Goal: Information Seeking & Learning: Understand process/instructions

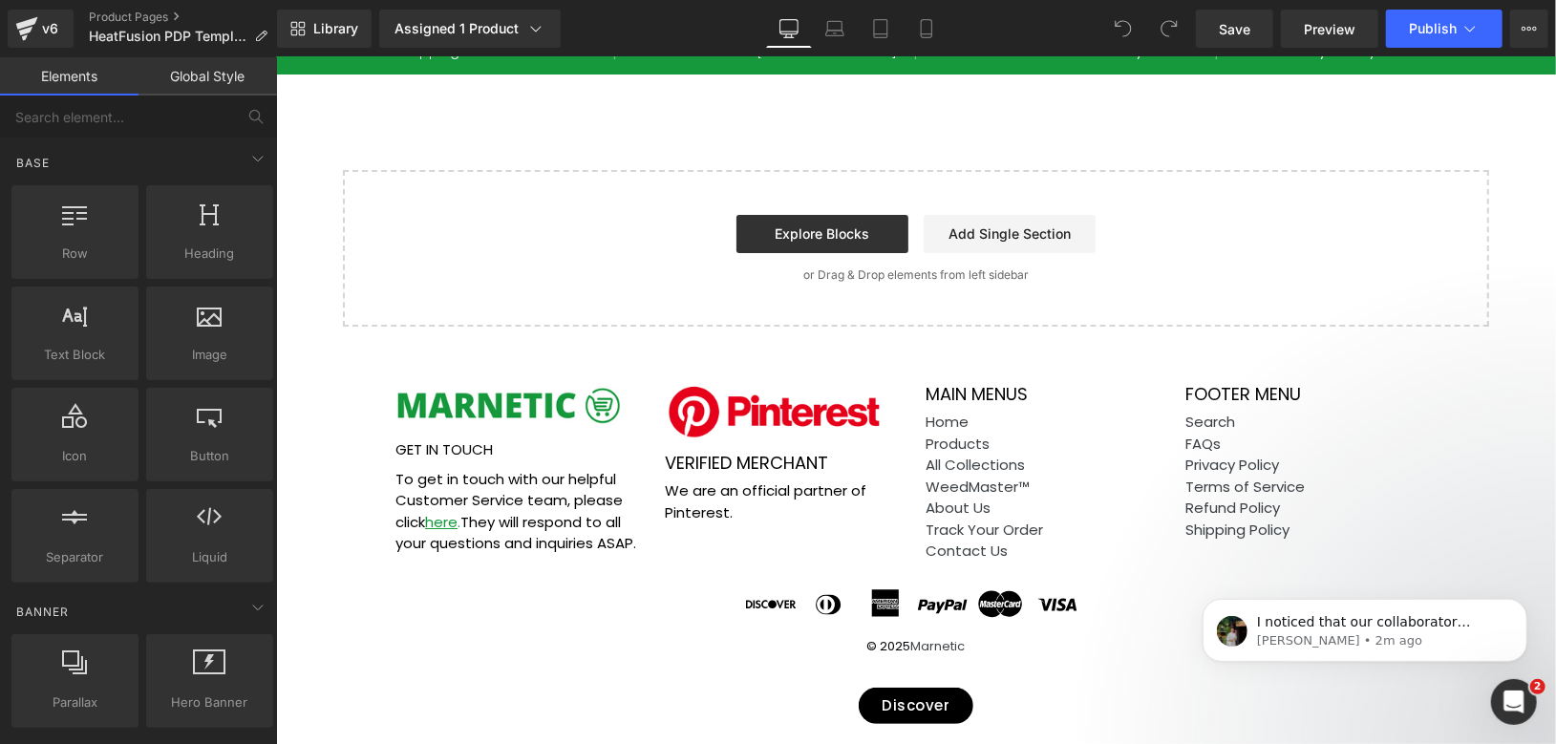
scroll to position [8180, 0]
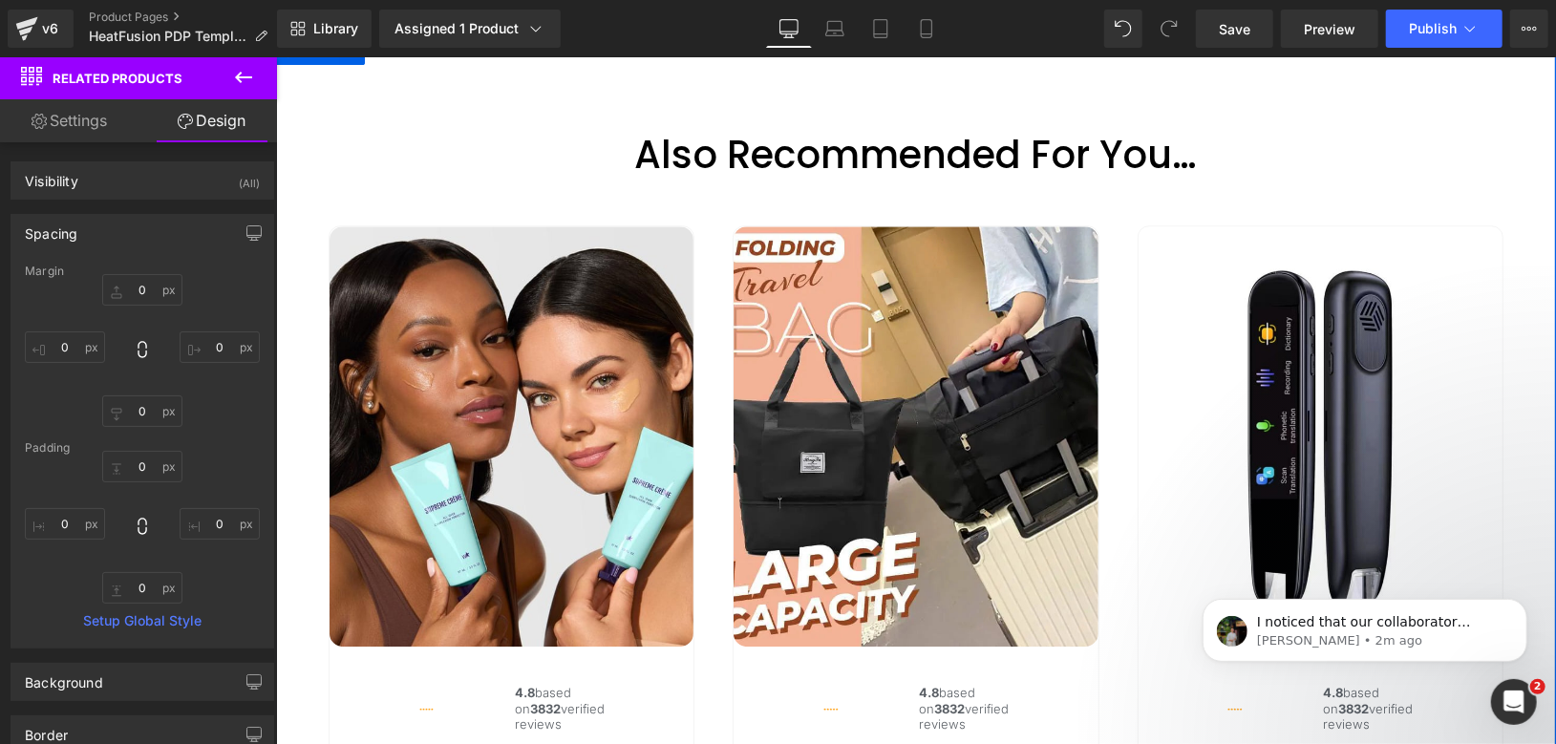
scroll to position [7543, 0]
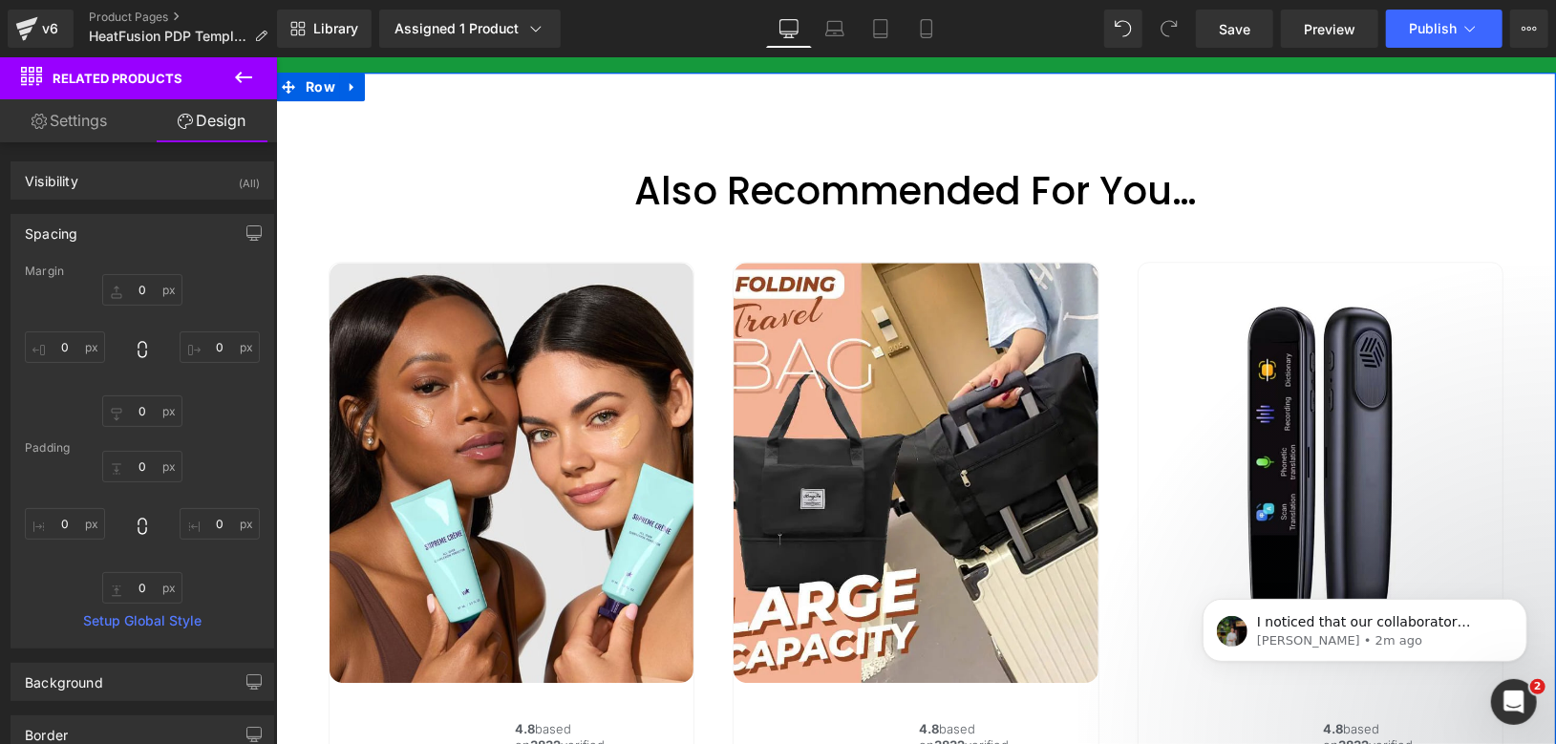
click at [342, 300] on div "Sale Off (P) Image Image 4.8 based on 3832 verified reviews Text Block Row (P) …" at bounding box center [915, 611] width 1213 height 797
click at [345, 93] on icon at bounding box center [351, 85] width 13 height 14
click at [304, 101] on span "Row" at bounding box center [319, 87] width 39 height 29
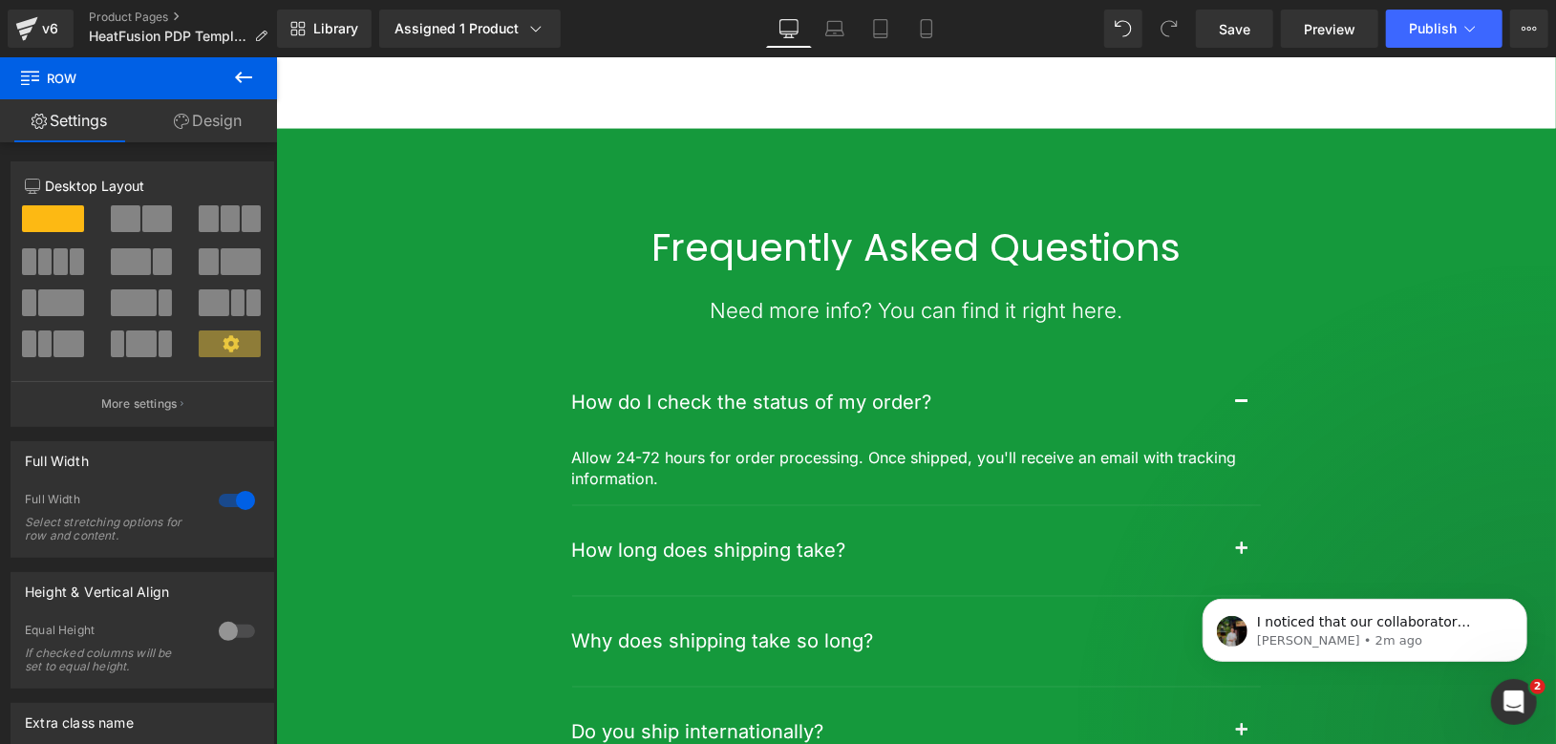
scroll to position [6269, 0]
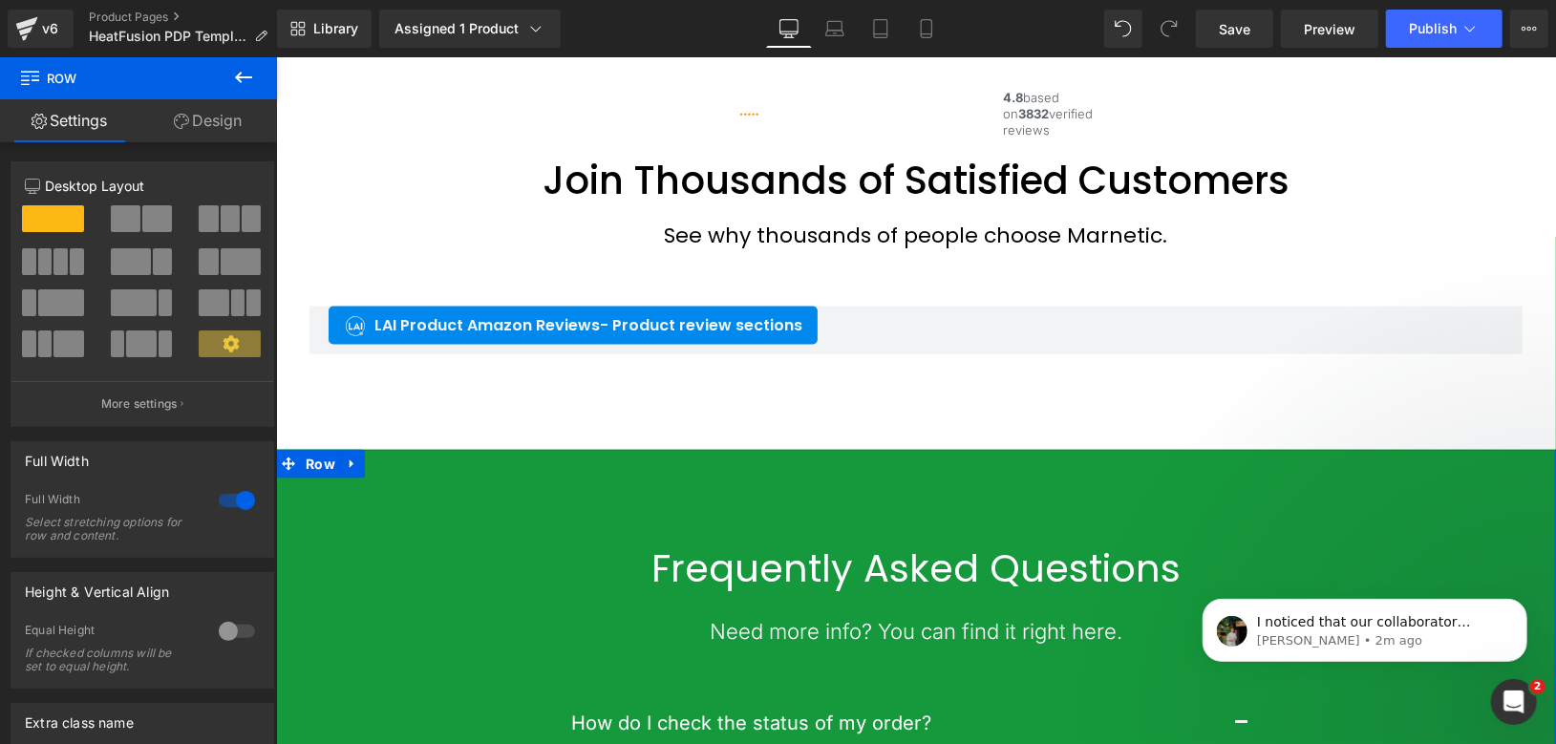
scroll to position [5844, 0]
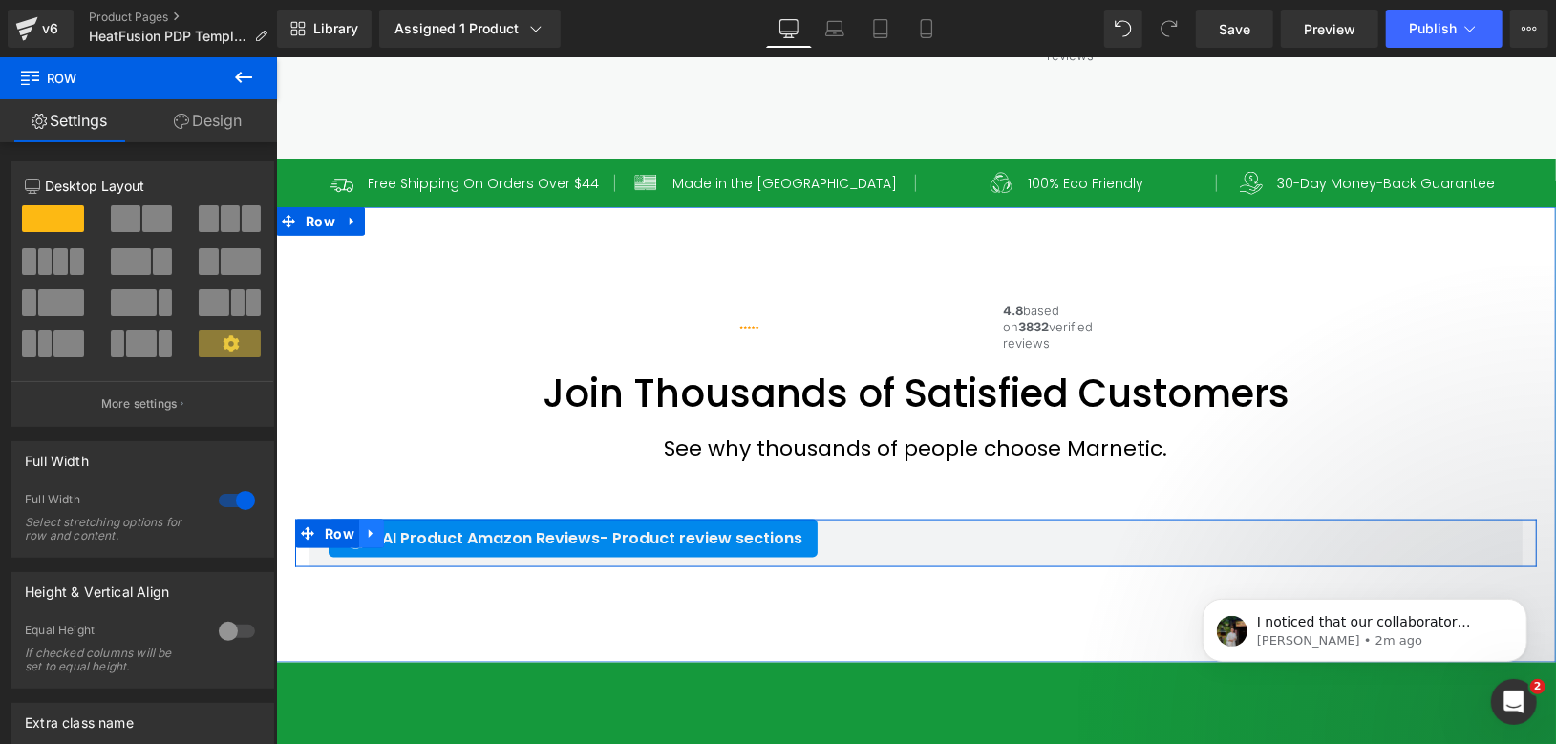
click at [368, 538] on icon at bounding box center [370, 533] width 4 height 9
click at [325, 547] on span "Row" at bounding box center [338, 533] width 39 height 29
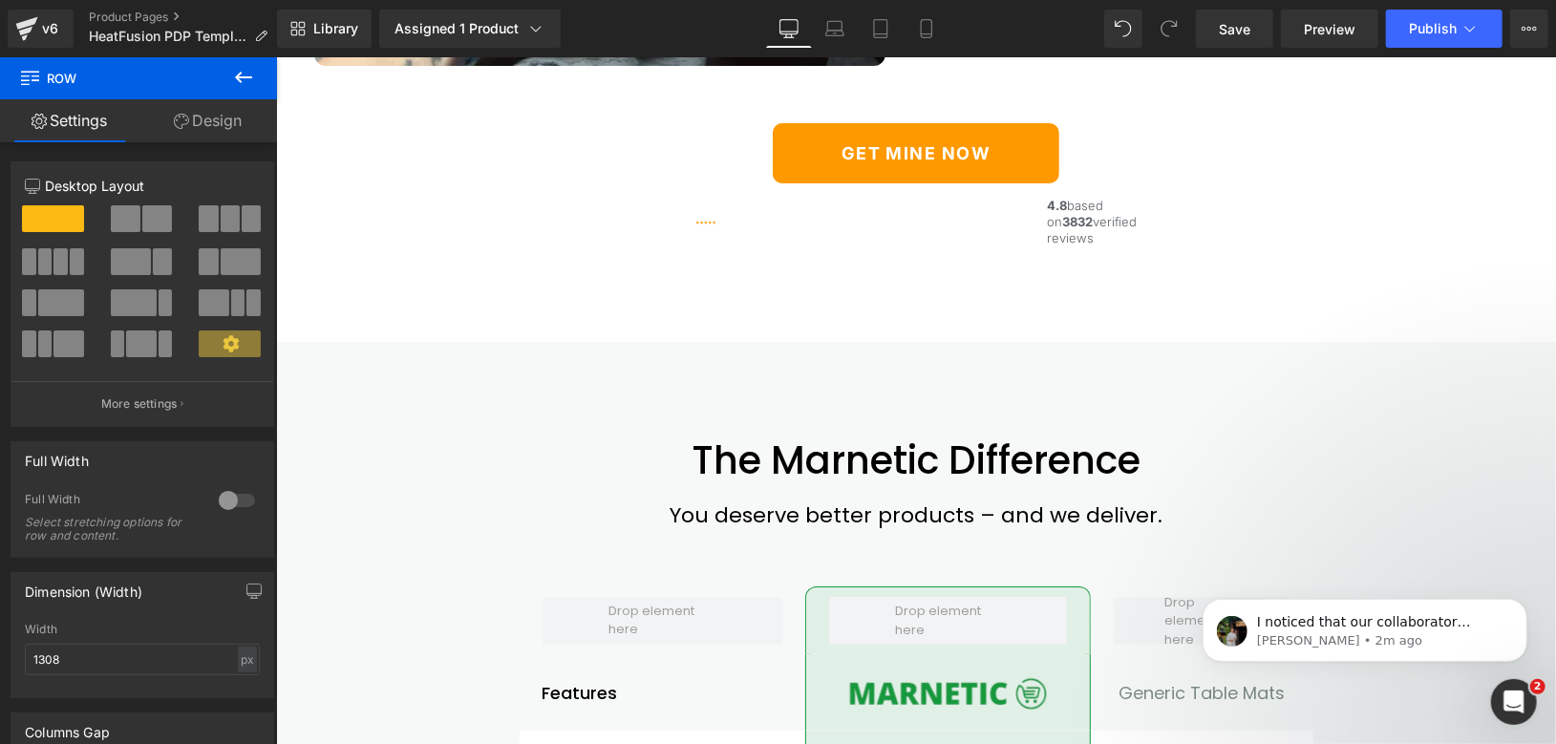
scroll to position [4465, 0]
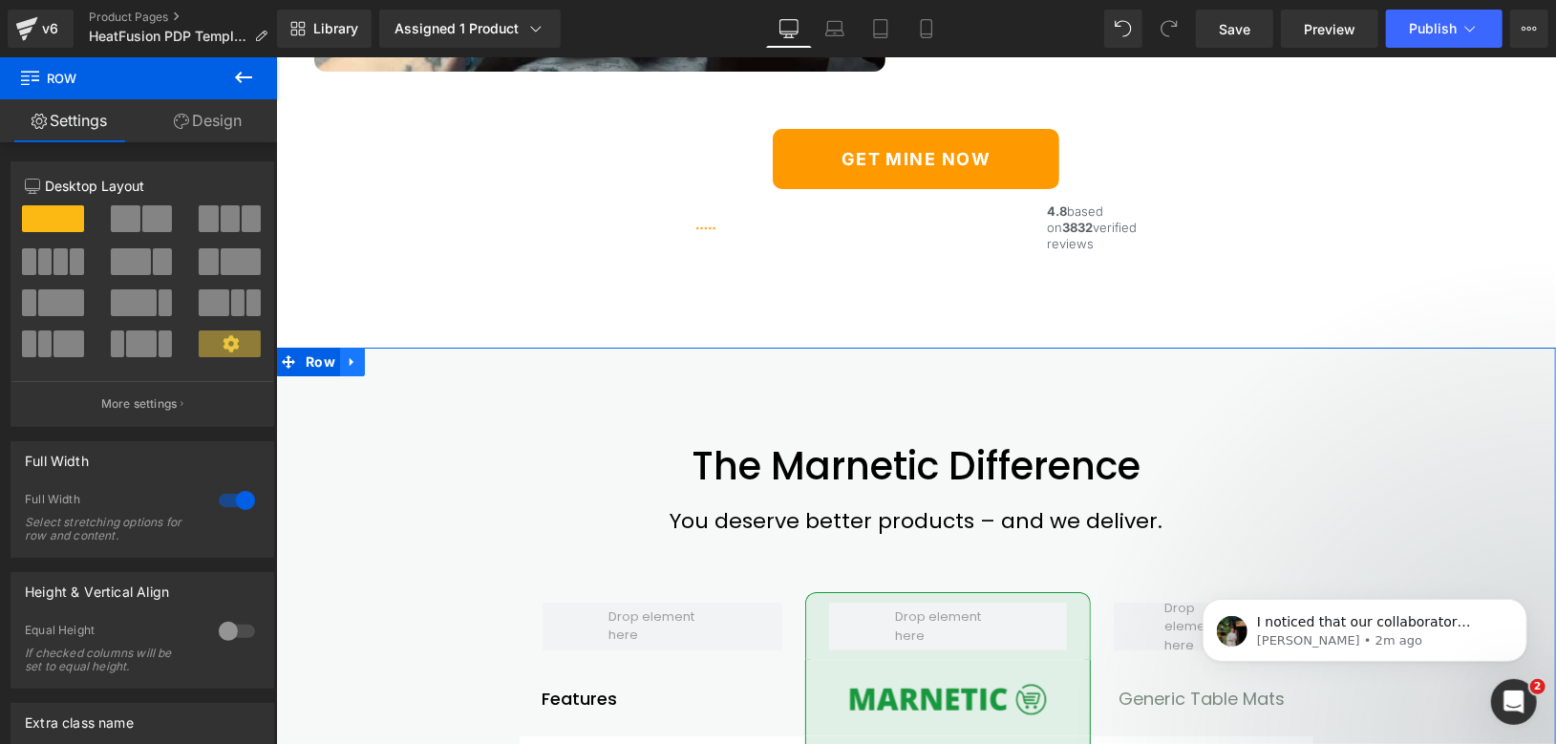
click at [345, 368] on icon at bounding box center [351, 360] width 13 height 14
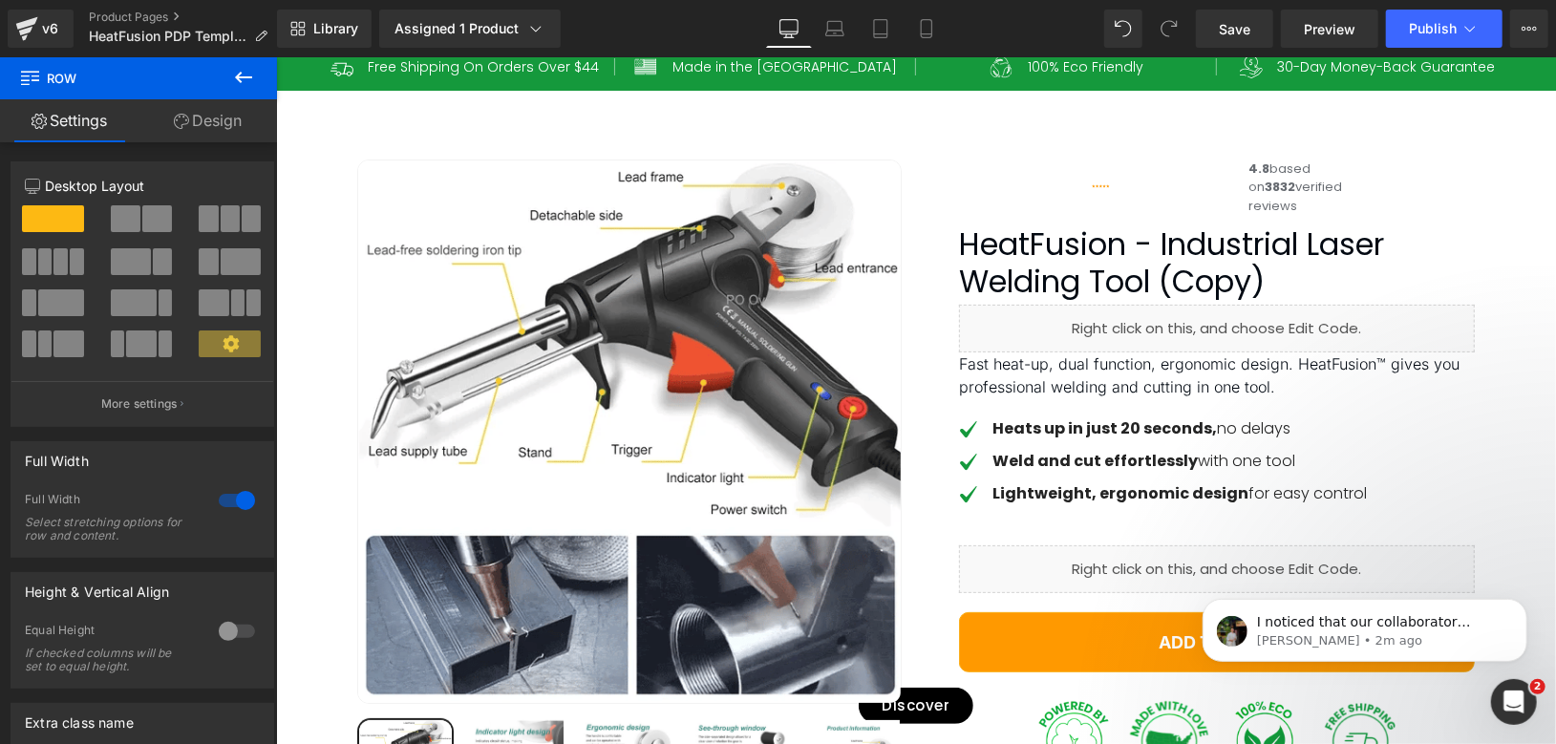
scroll to position [0, 0]
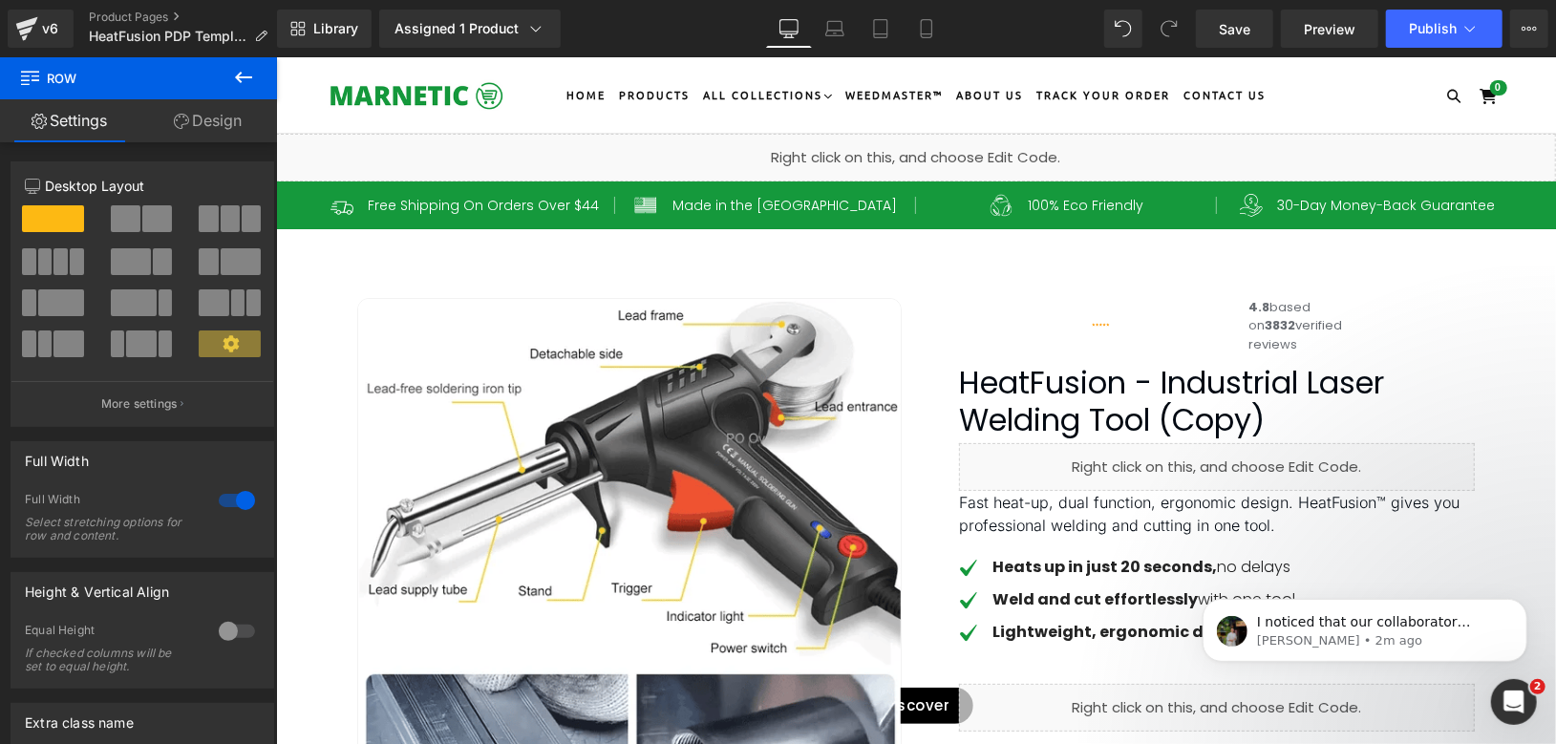
click at [314, 116] on header "expand/collapse Home Products All Collections .cls-1{fill:#231f20} Home Essenti…" at bounding box center [915, 94] width 1280 height 76
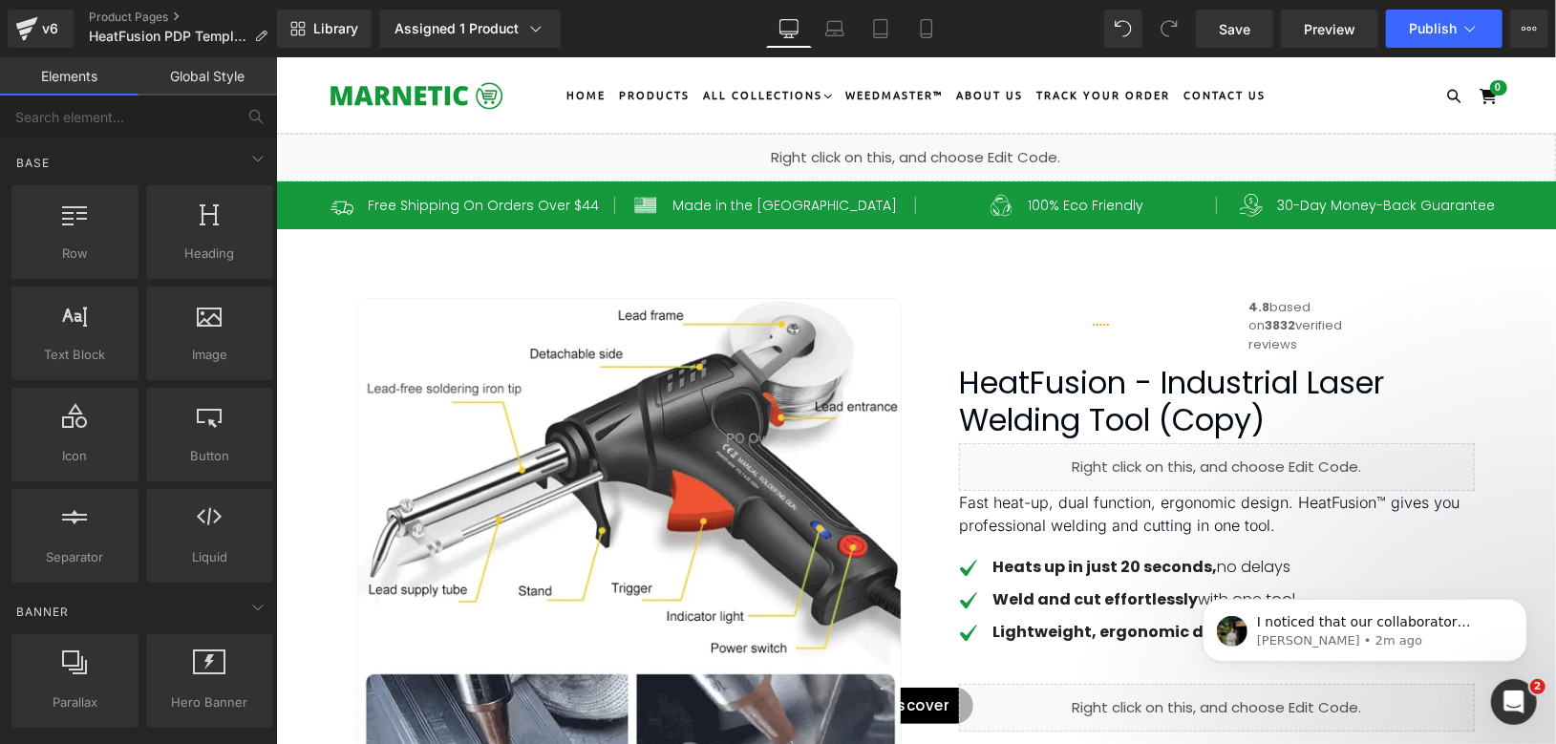
click at [323, 75] on header "expand/collapse Home Products All Collections .cls-1{fill:#231f20} Home Essenti…" at bounding box center [915, 94] width 1280 height 76
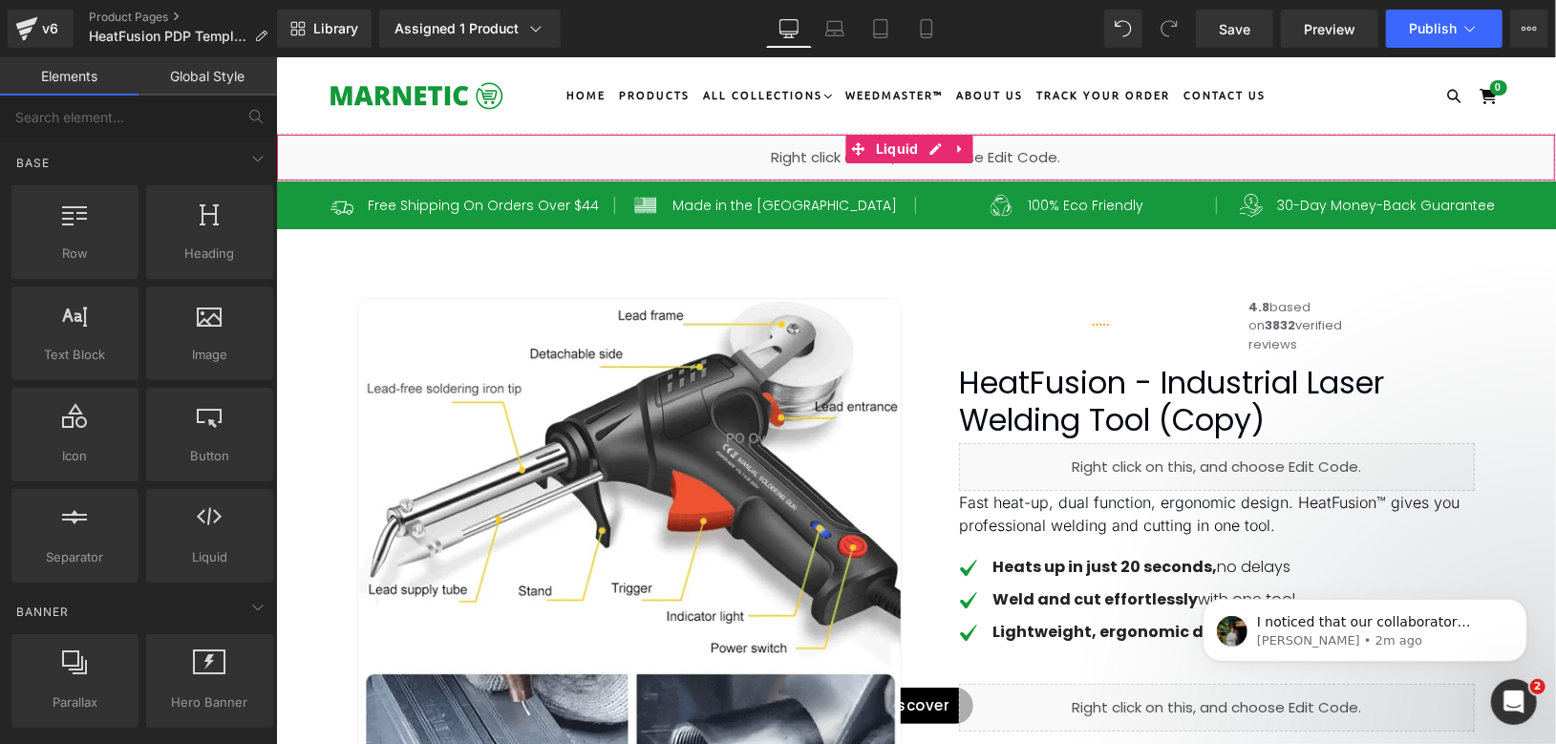
click at [315, 165] on div "Liquid" at bounding box center [915, 157] width 1280 height 48
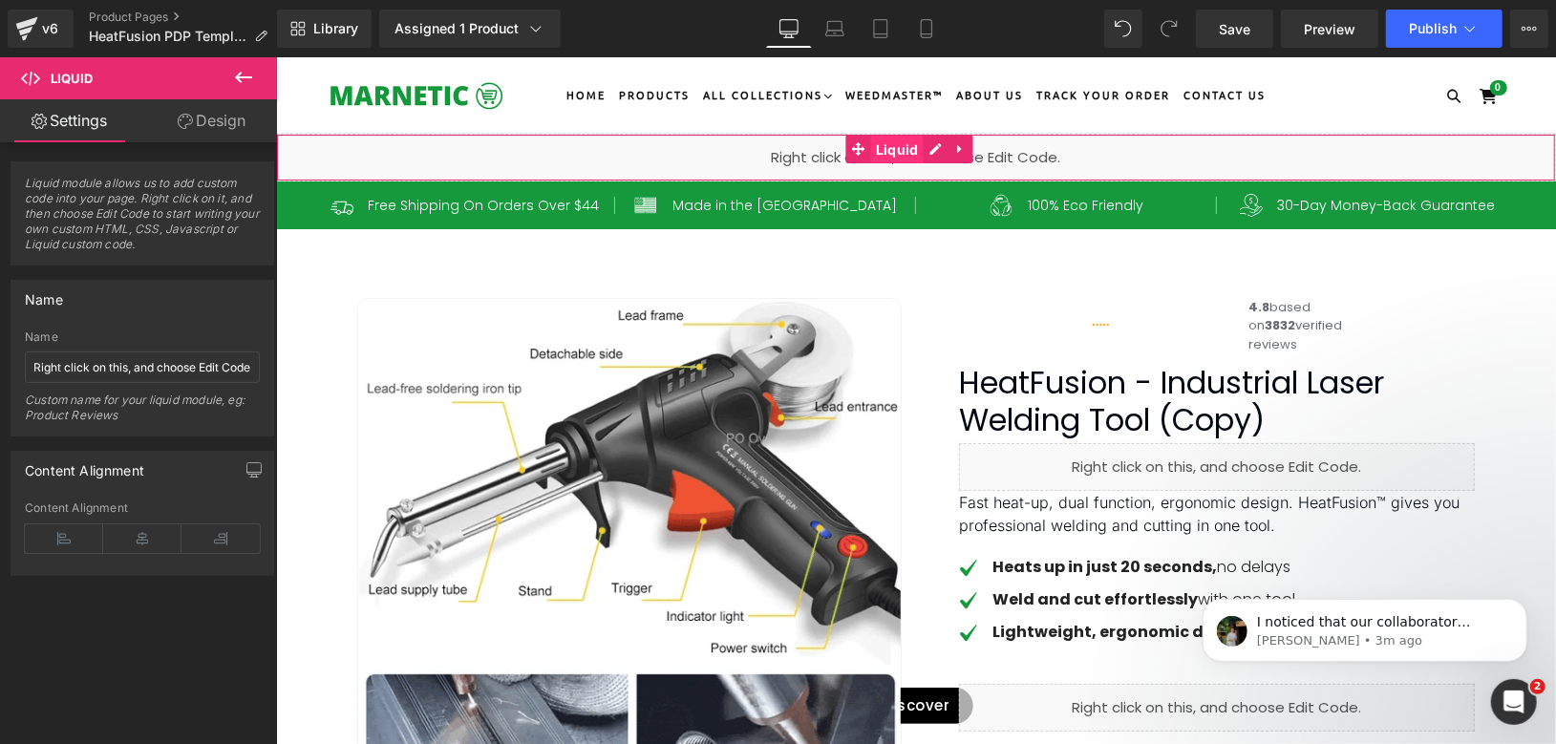
click at [900, 142] on span "Liquid" at bounding box center [896, 149] width 53 height 29
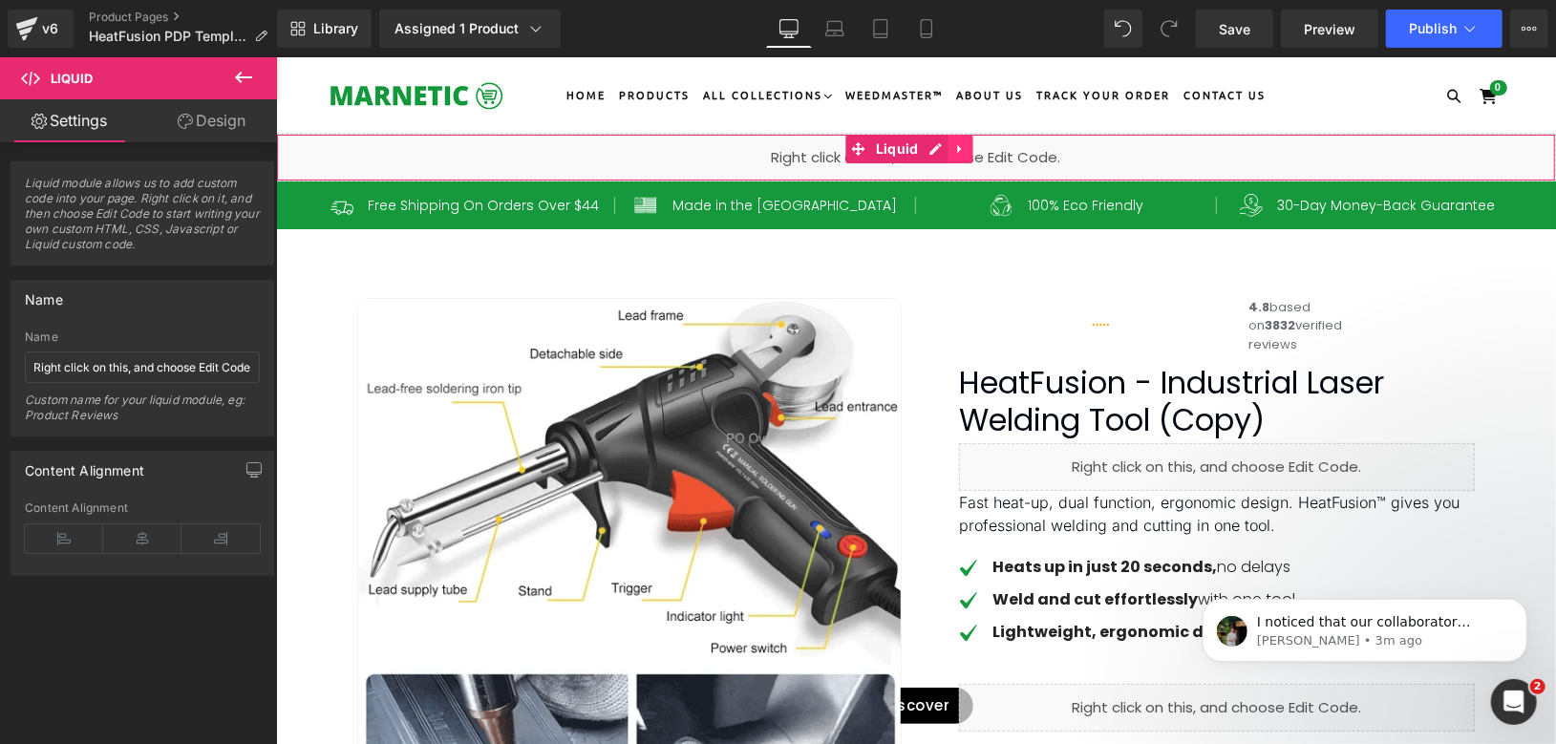
click at [951, 142] on link at bounding box center [960, 148] width 25 height 29
click at [1003, 145] on link at bounding box center [997, 148] width 25 height 29
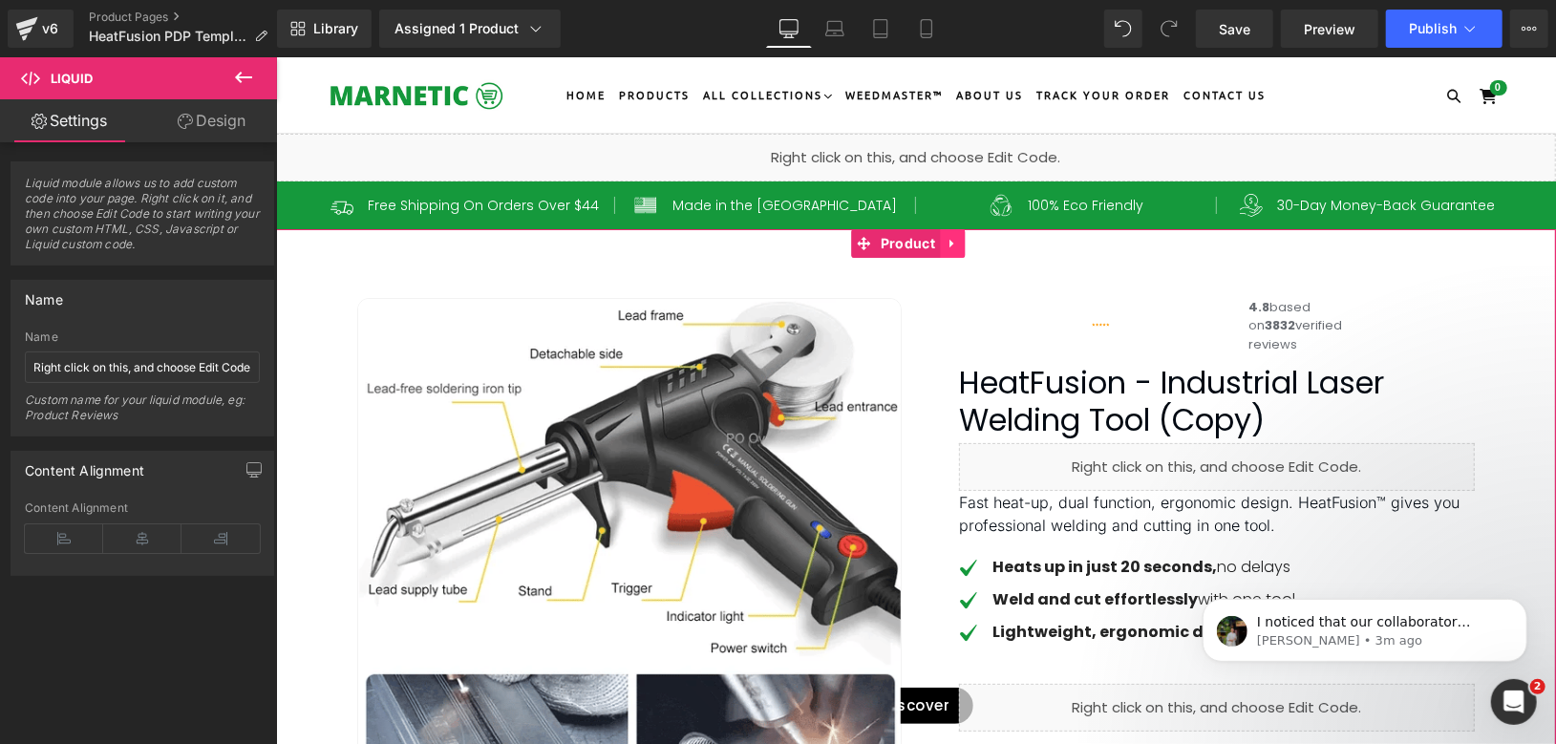
click at [951, 241] on icon at bounding box center [951, 242] width 13 height 14
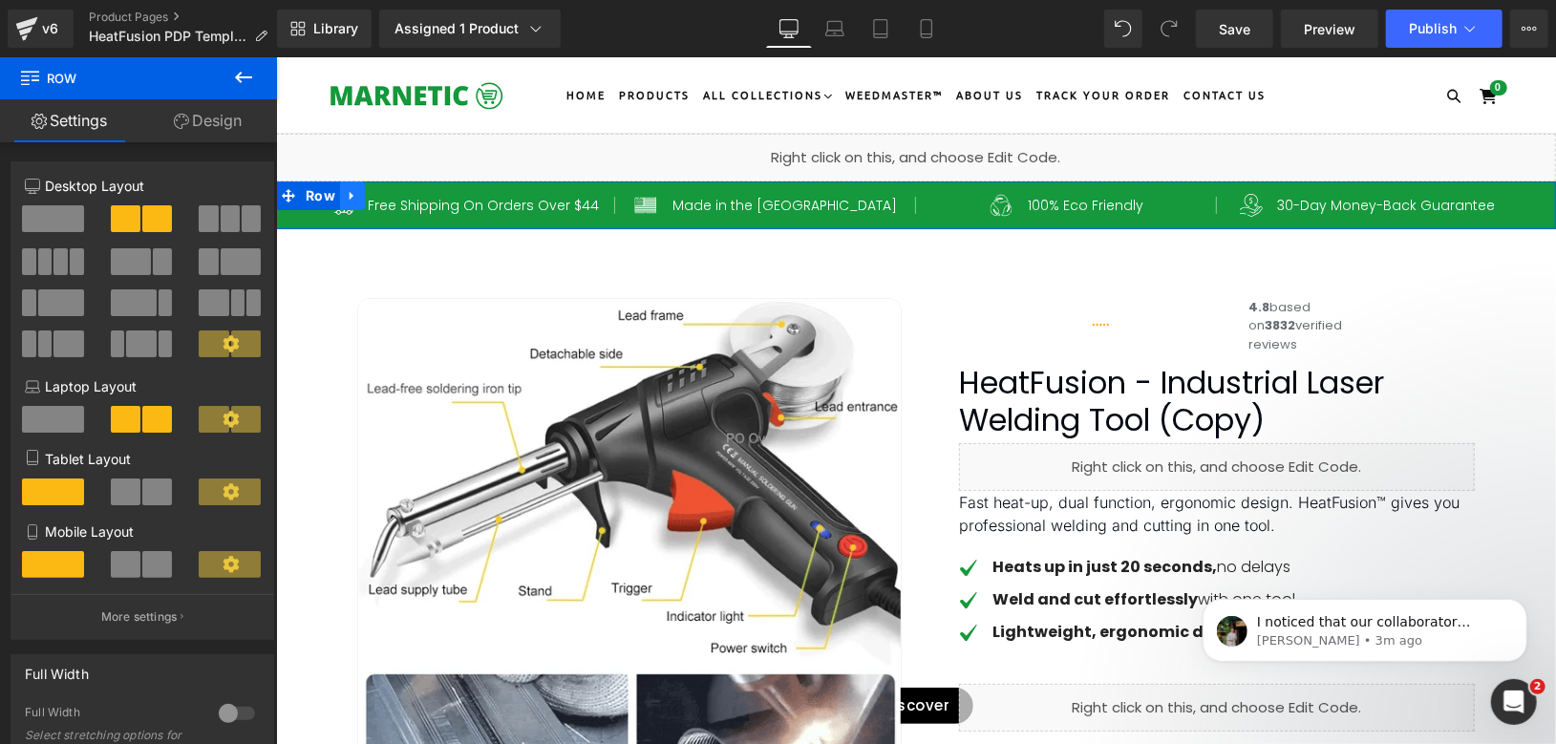
click at [348, 190] on icon at bounding box center [351, 194] width 13 height 14
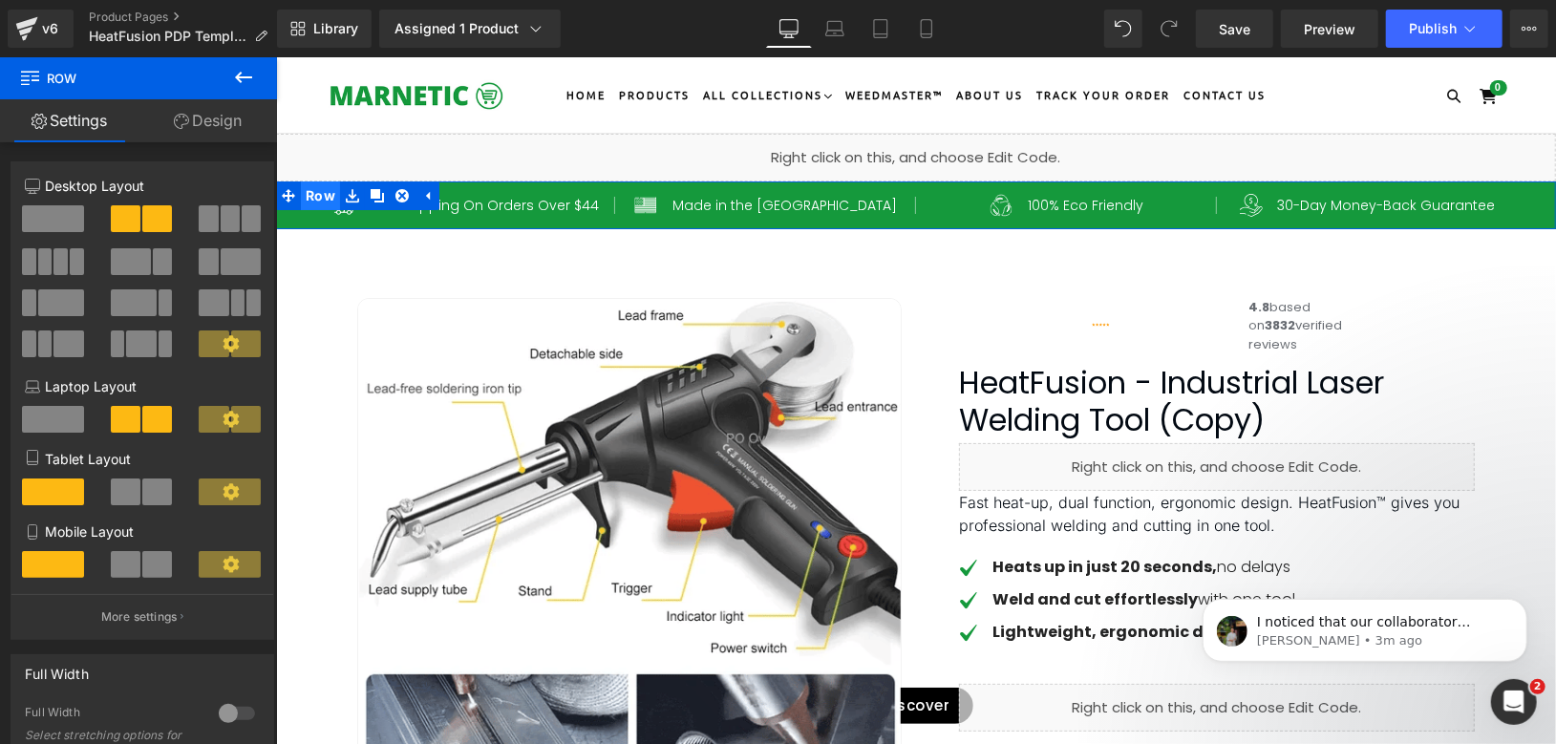
click at [311, 191] on span "Row" at bounding box center [319, 195] width 39 height 29
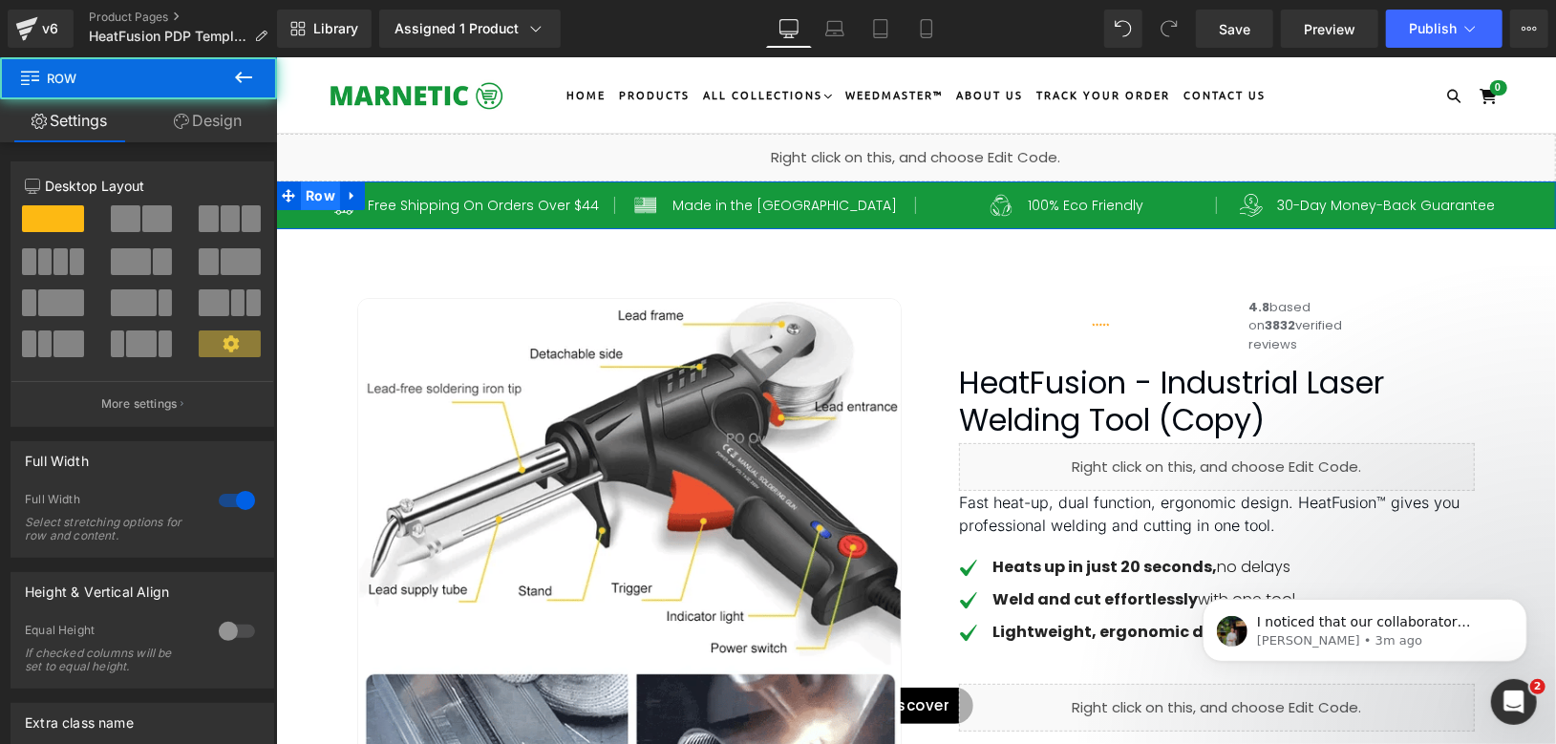
click at [311, 191] on span "Row" at bounding box center [319, 195] width 39 height 29
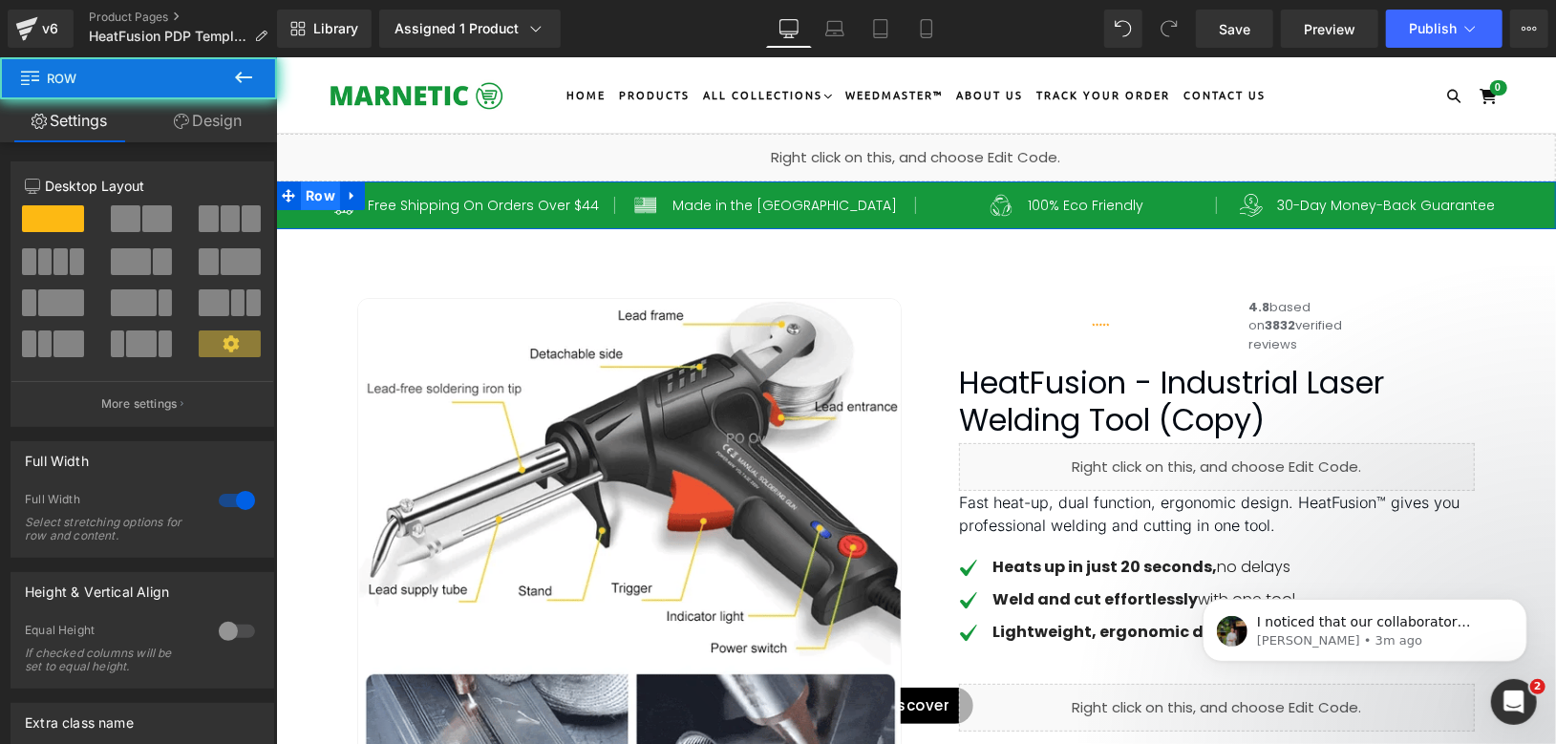
click at [311, 191] on span "Row" at bounding box center [319, 195] width 39 height 29
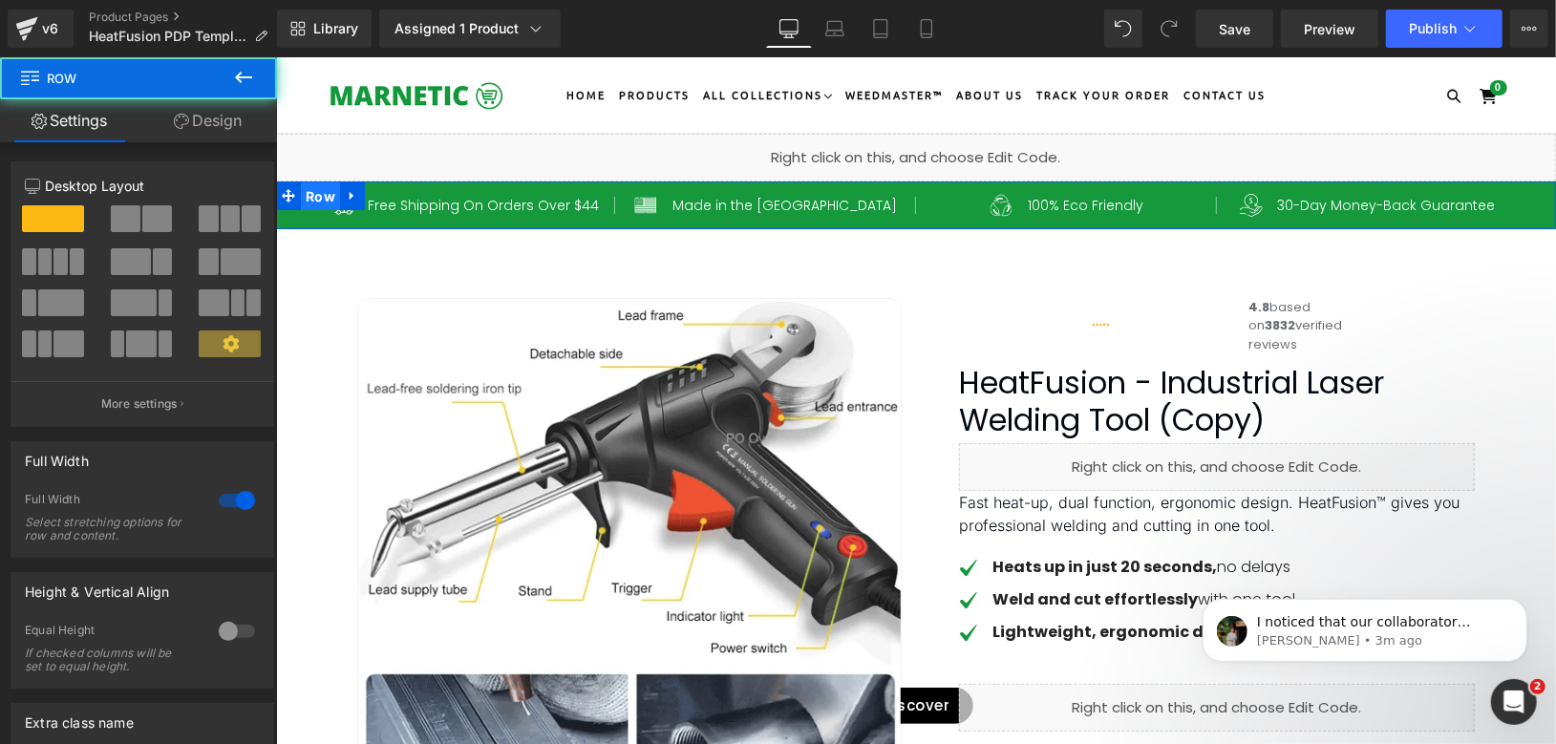
click at [311, 191] on span "Row" at bounding box center [319, 195] width 39 height 29
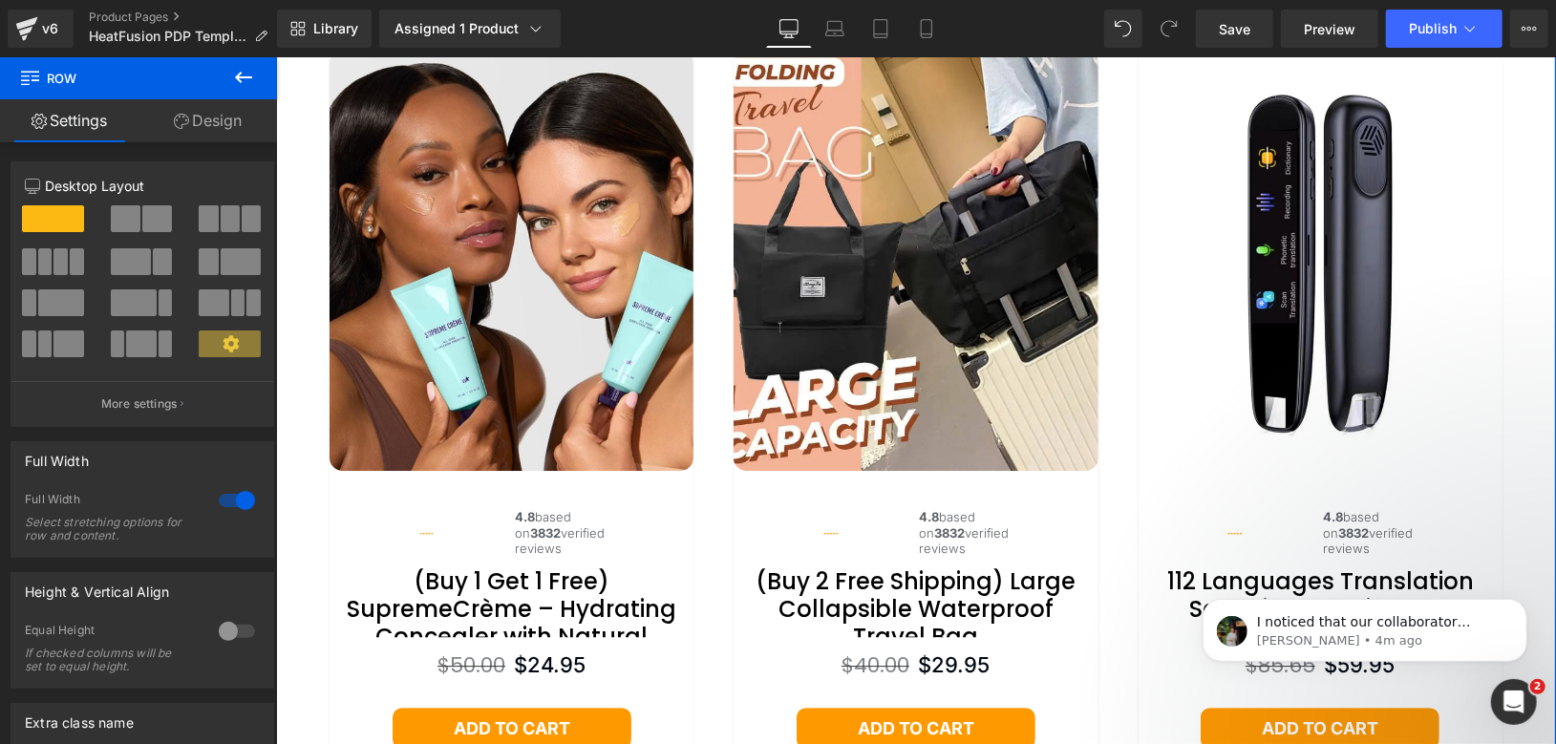
scroll to position [7437, 0]
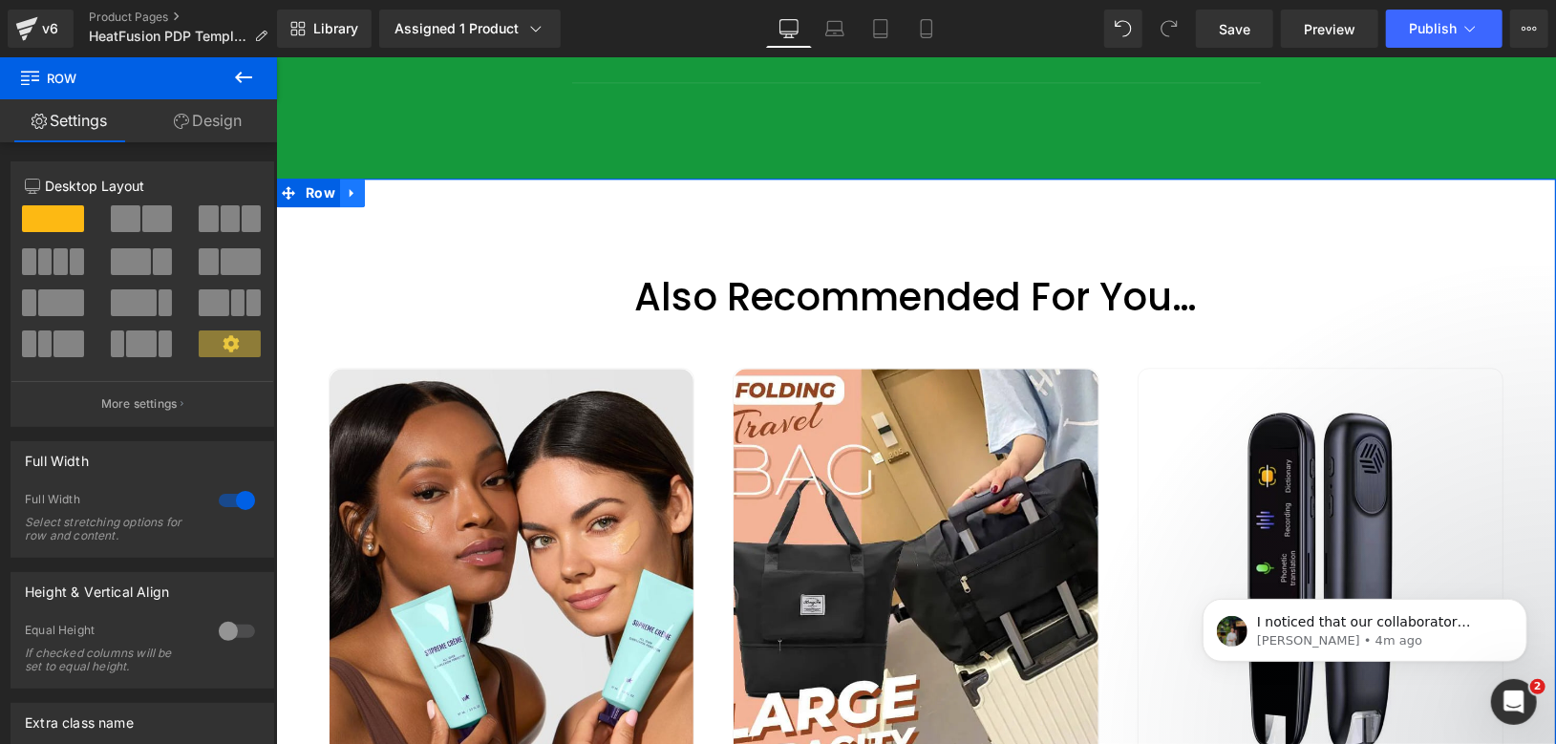
click at [349, 199] on icon at bounding box center [351, 191] width 13 height 14
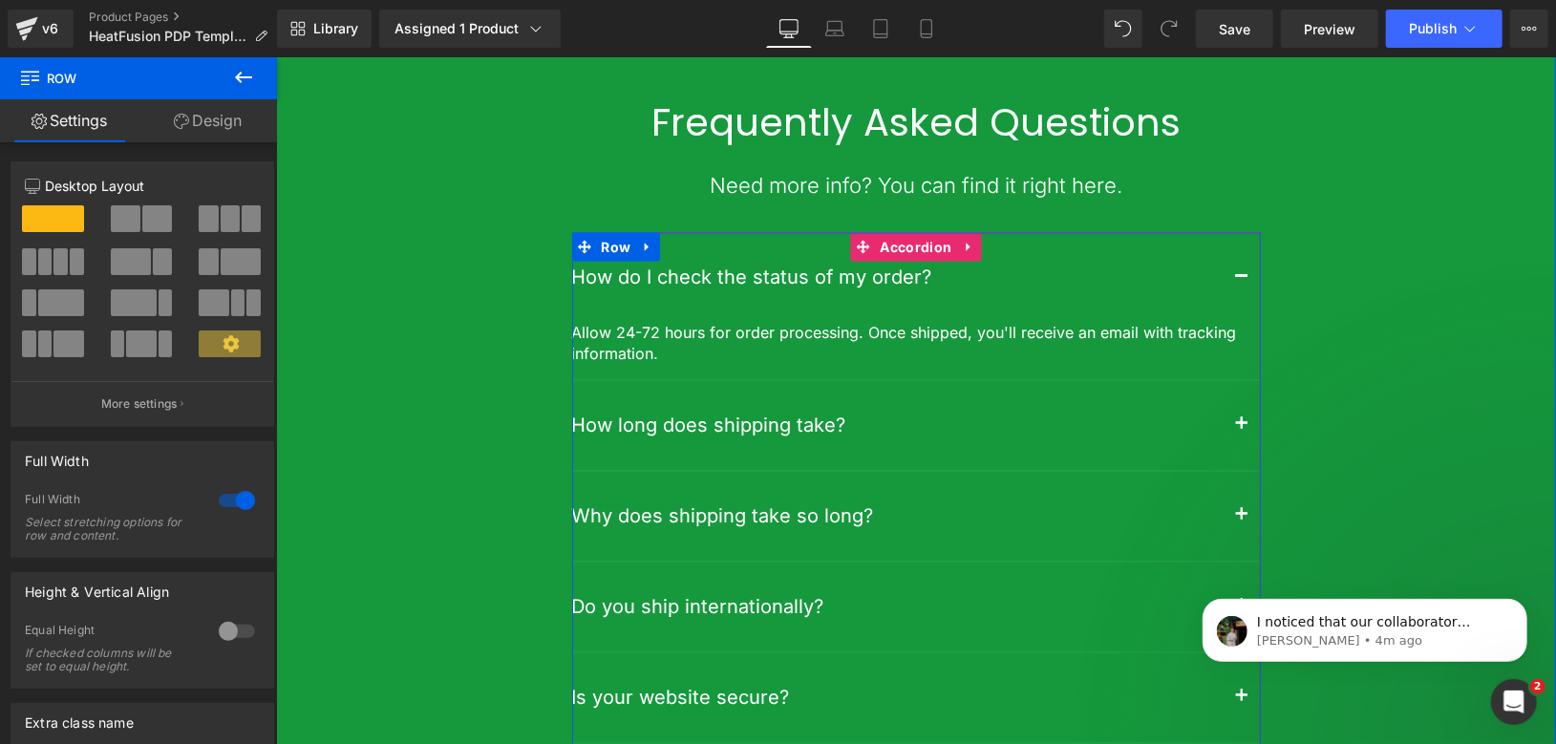
scroll to position [6587, 0]
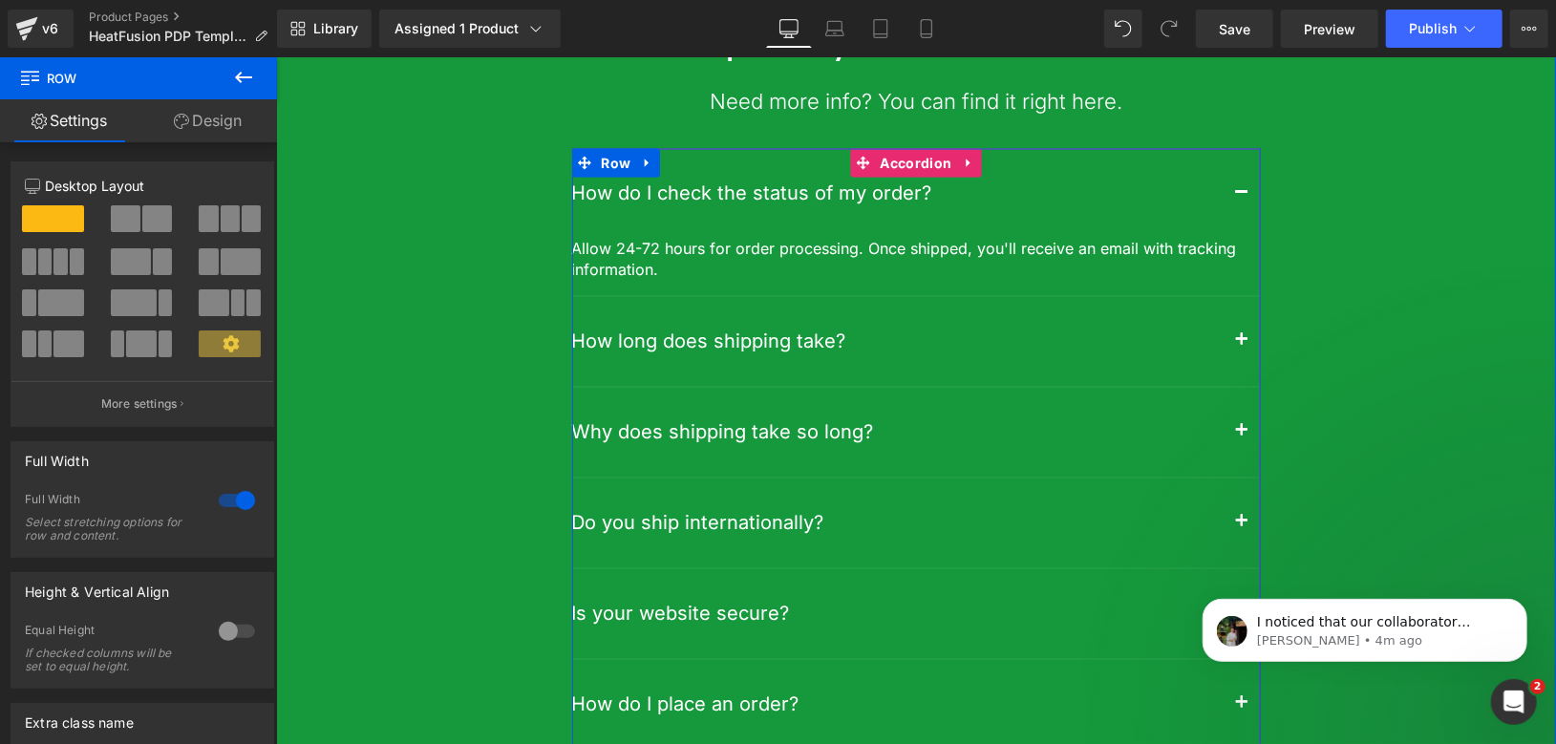
click at [1231, 386] on button "button" at bounding box center [1241, 341] width 38 height 90
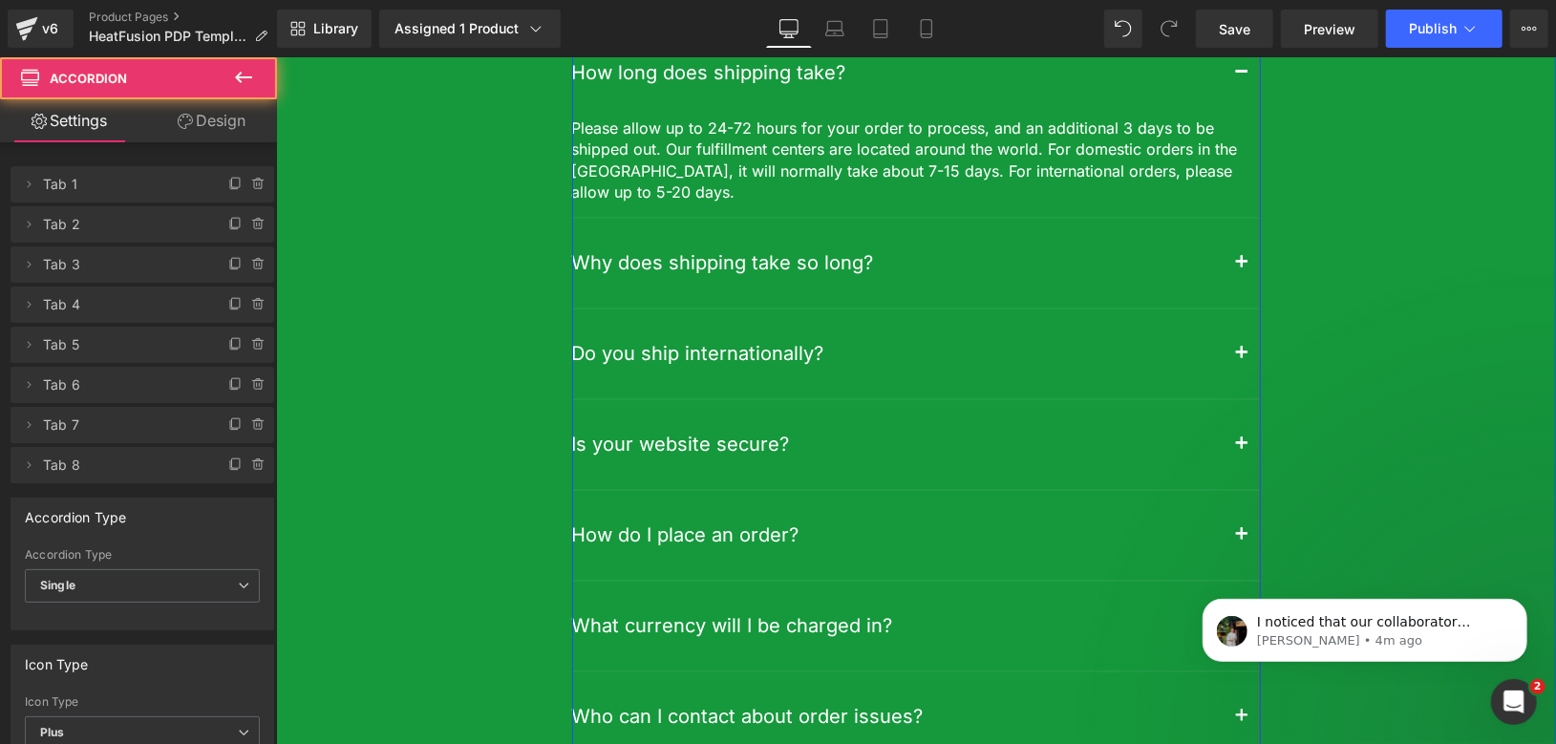
click at [1228, 307] on button "button" at bounding box center [1241, 262] width 38 height 90
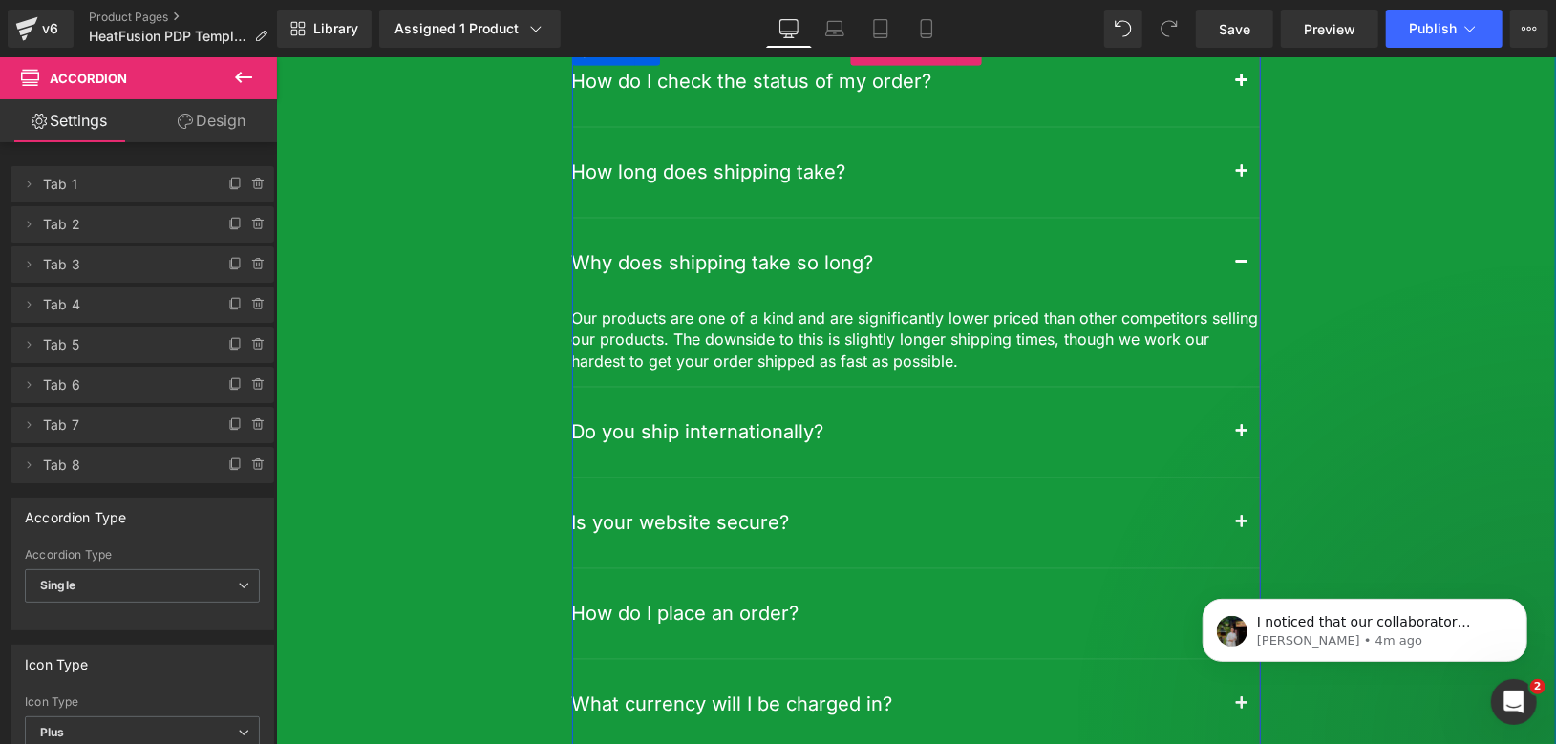
click at [1222, 477] on button "button" at bounding box center [1241, 432] width 38 height 90
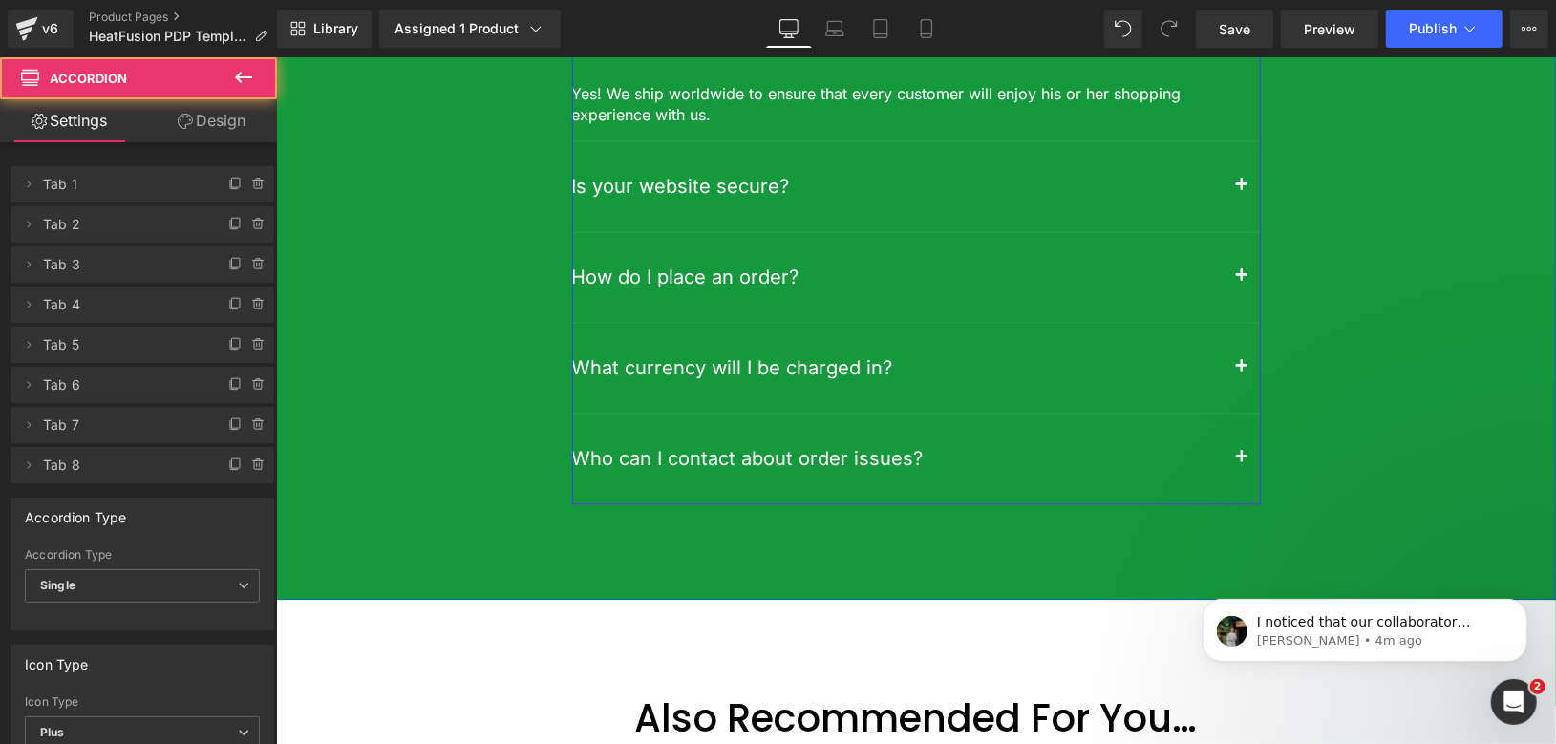
click at [1235, 230] on button "button" at bounding box center [1241, 185] width 38 height 90
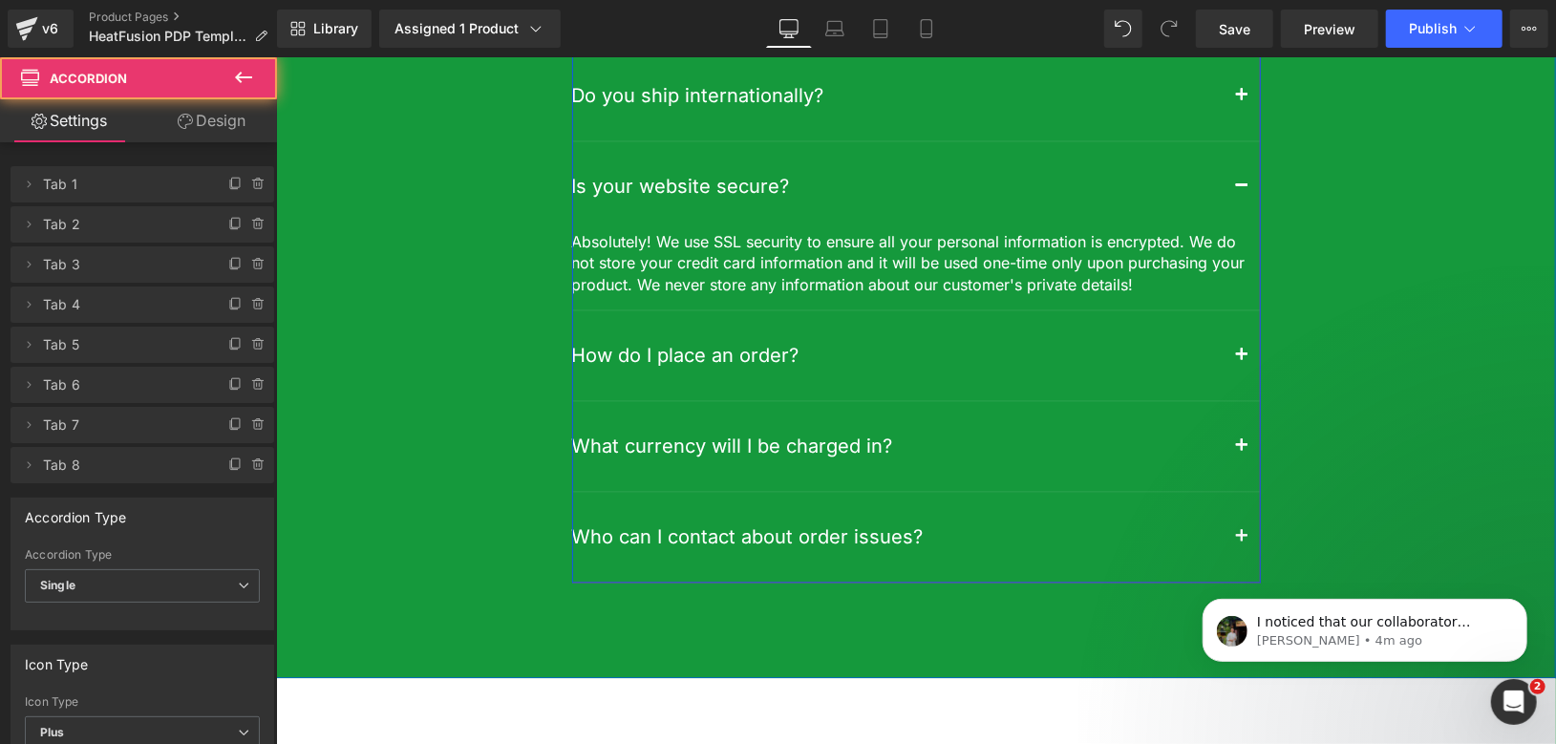
click at [1213, 366] on div "How do I place an order? Text Block" at bounding box center [901, 354] width 660 height 23
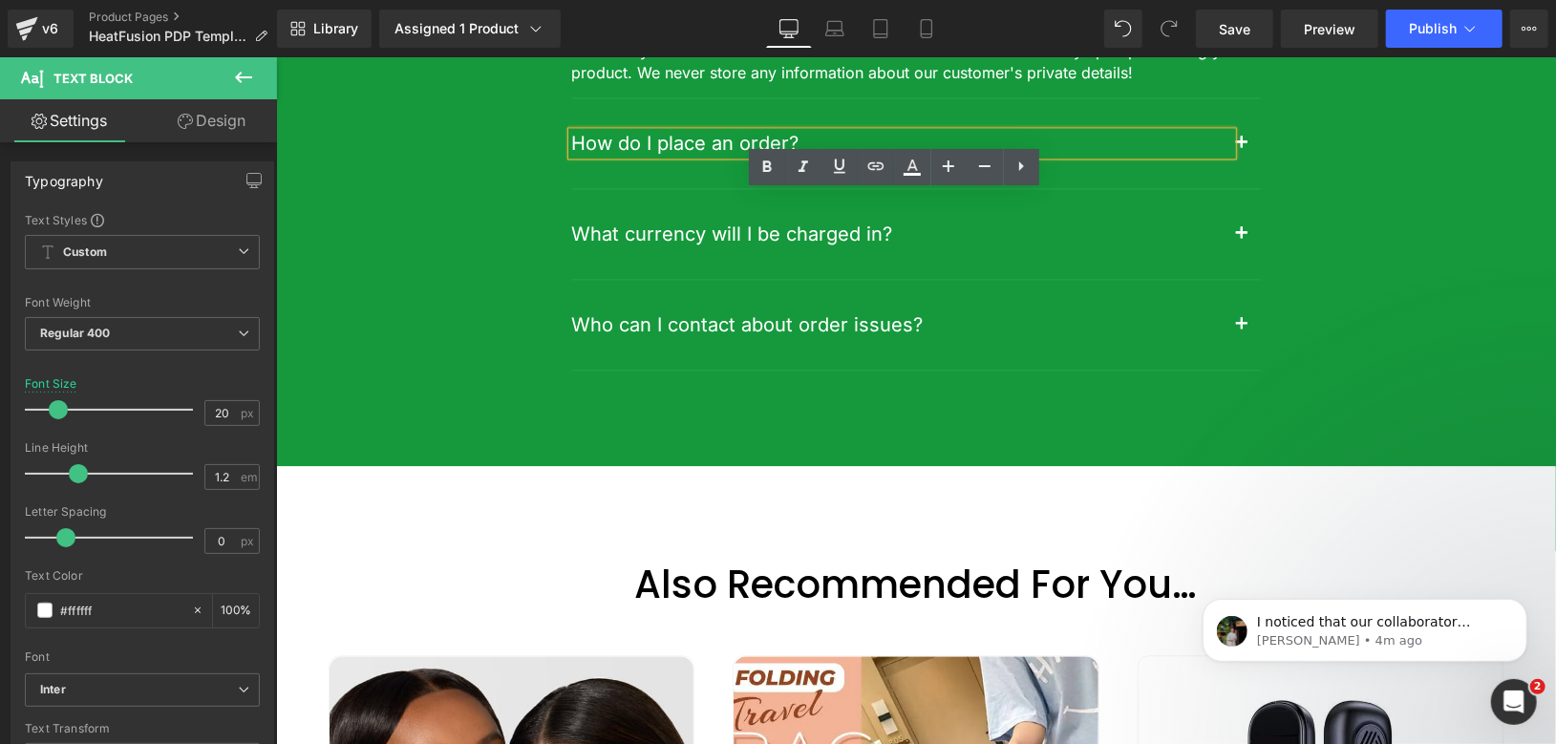
click at [1236, 187] on button "button" at bounding box center [1241, 142] width 38 height 90
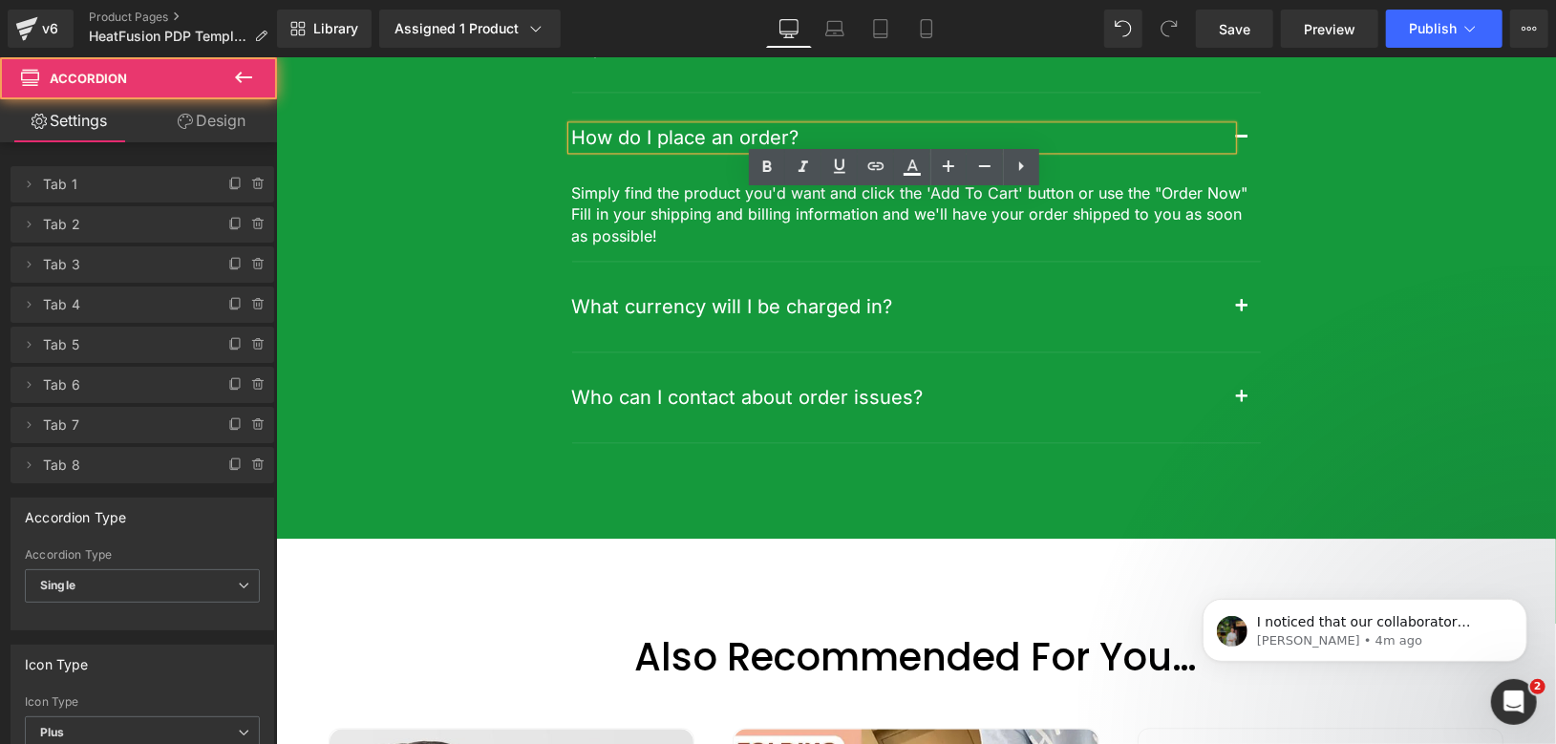
scroll to position [7092, 0]
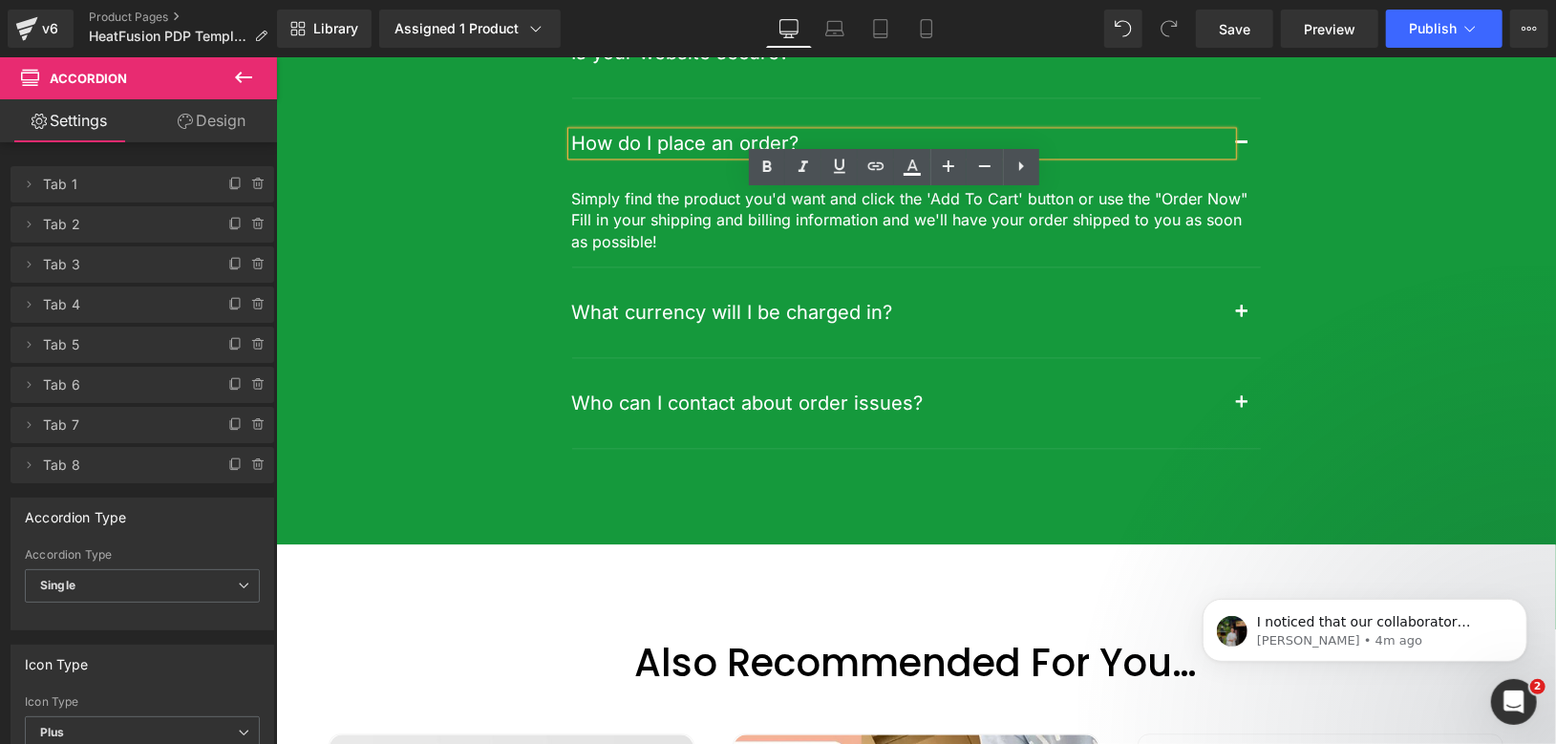
click at [1220, 323] on div "What currency will I be charged in? Text Block" at bounding box center [901, 311] width 660 height 23
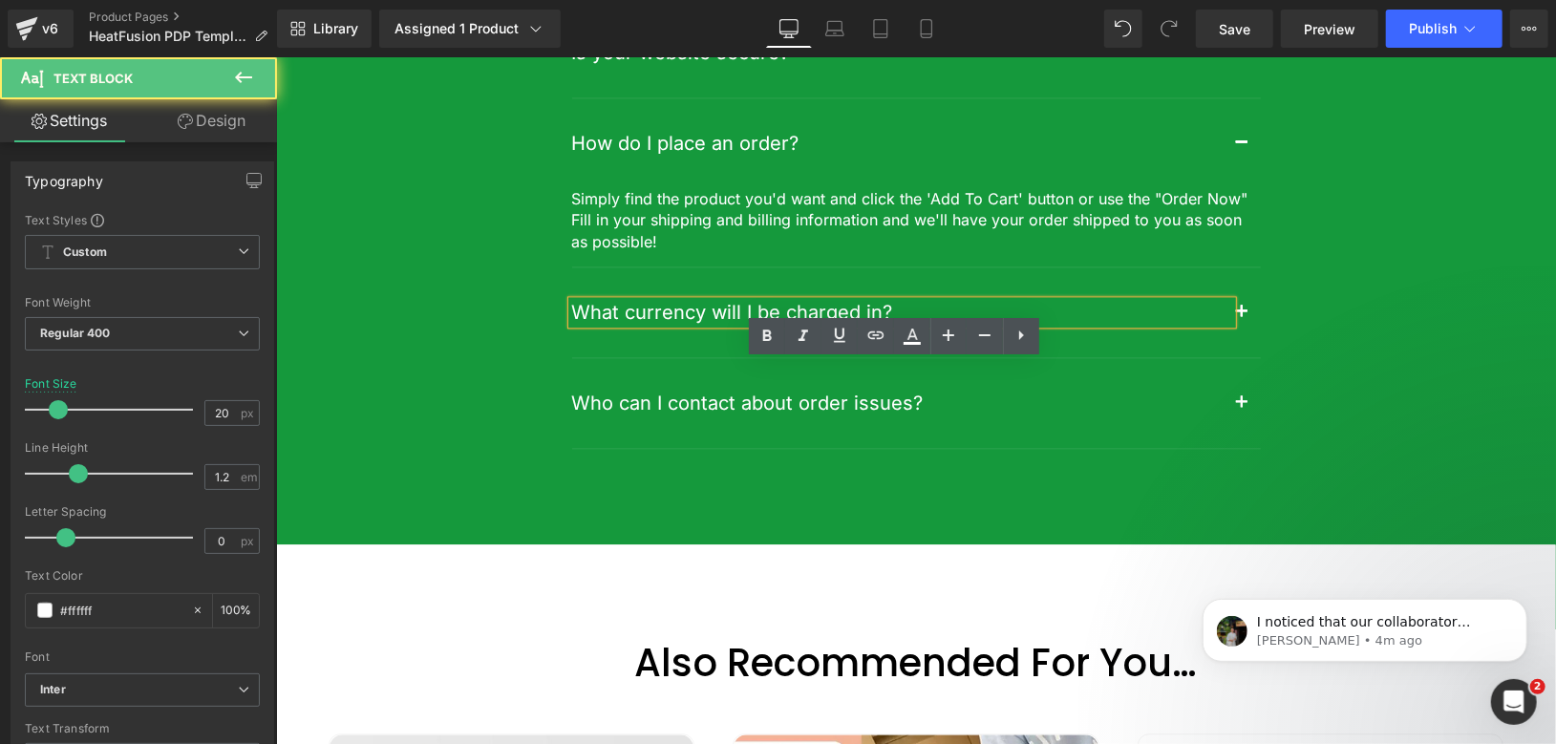
click at [1235, 356] on button "button" at bounding box center [1241, 312] width 38 height 90
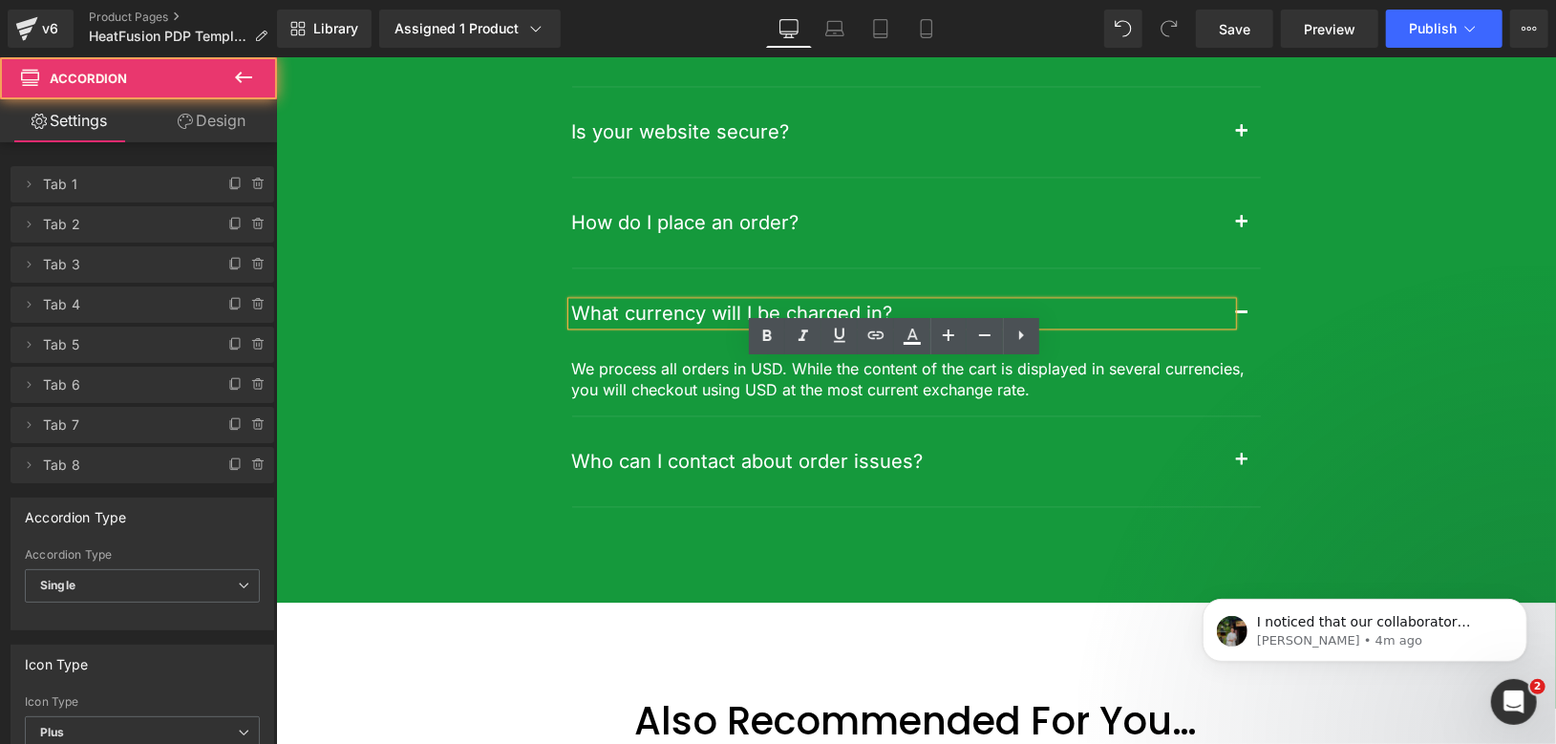
click at [1234, 505] on button "button" at bounding box center [1241, 461] width 38 height 90
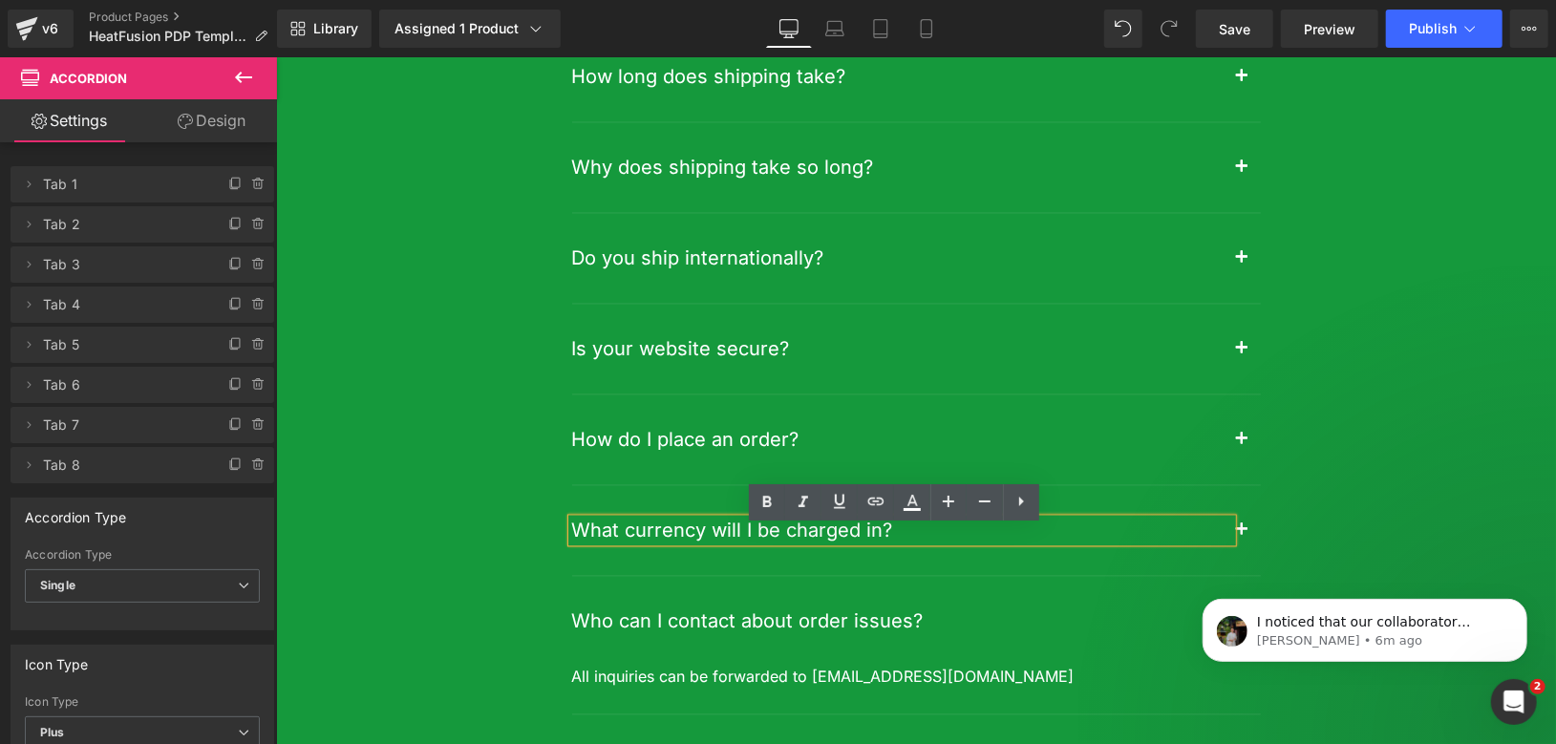
scroll to position [6743, 0]
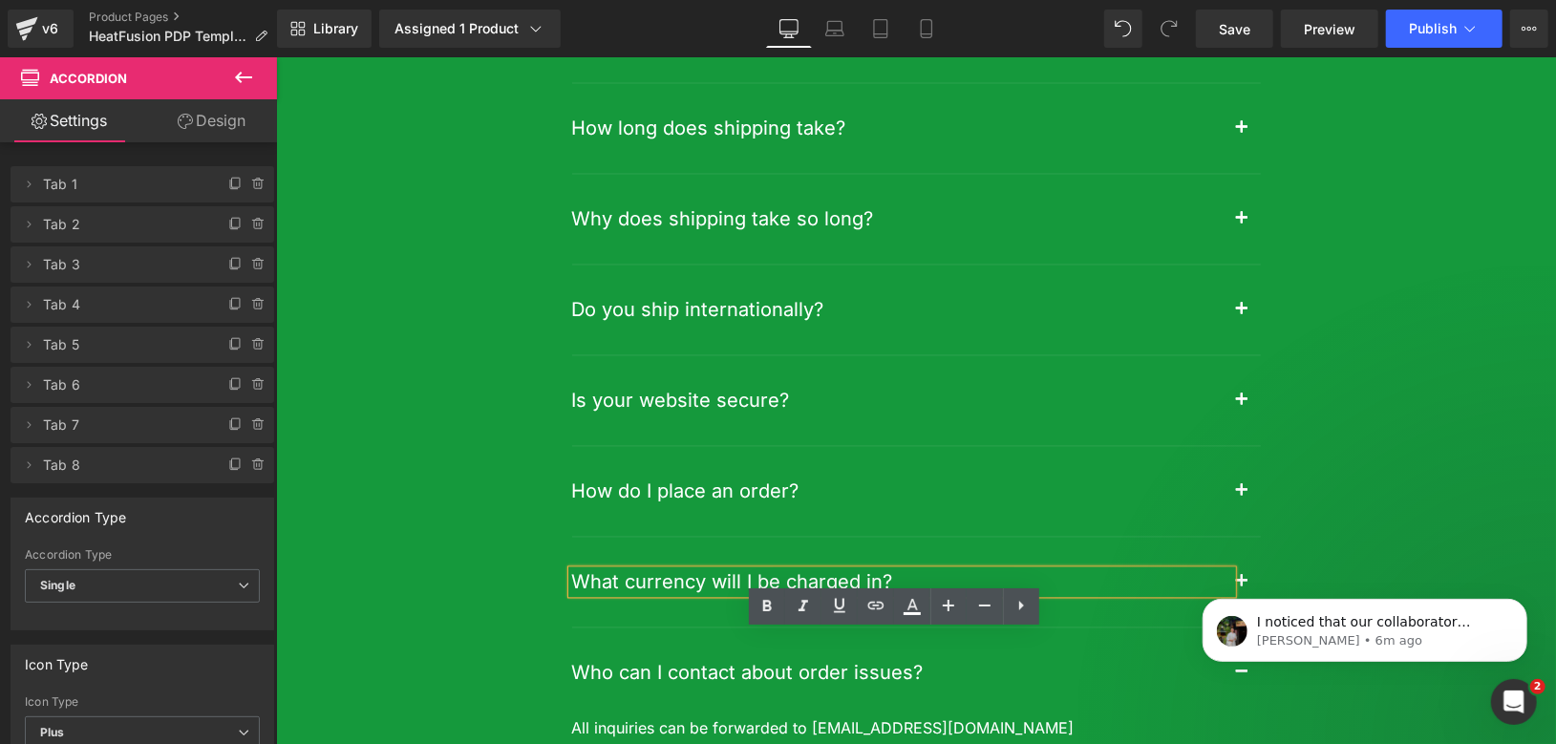
click at [275, 56] on div at bounding box center [275, 56] width 0 height 0
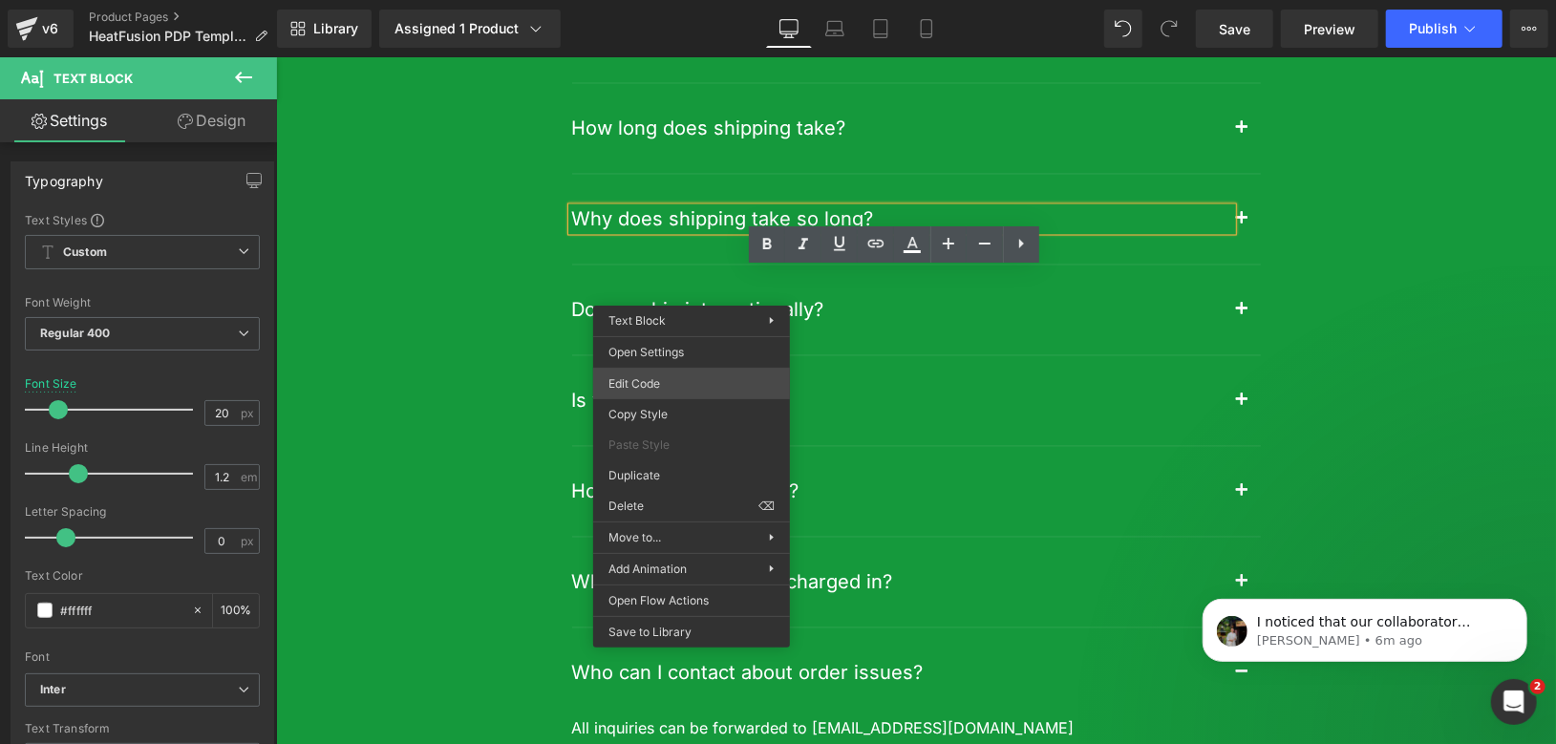
click at [691, 0] on div "Row You are previewing how the will restyle your page. You can not edit Element…" at bounding box center [778, 0] width 1556 height 0
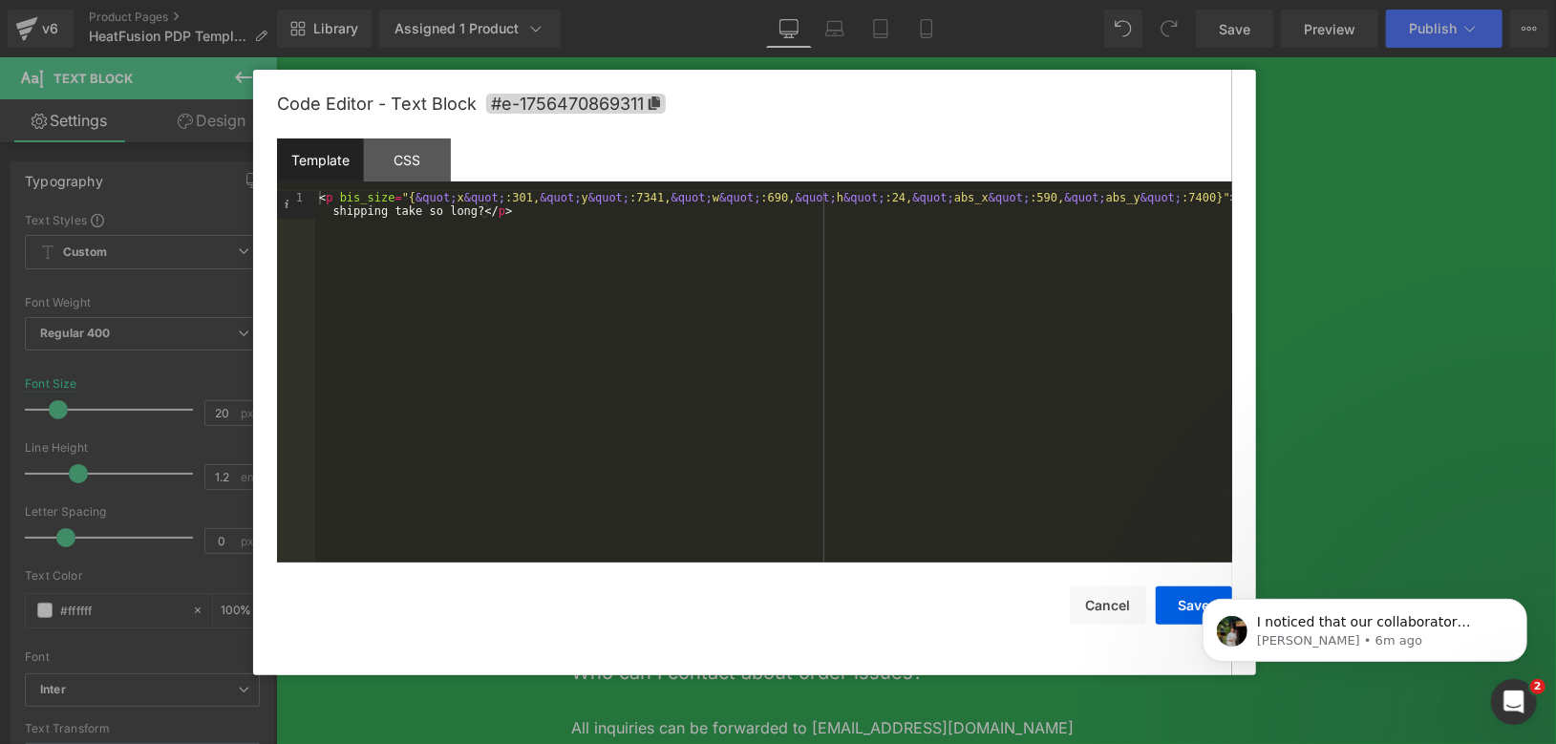
drag, startPoint x: 1417, startPoint y: 216, endPoint x: 1140, endPoint y: 160, distance: 282.7
click at [1418, 216] on div at bounding box center [778, 372] width 1556 height 744
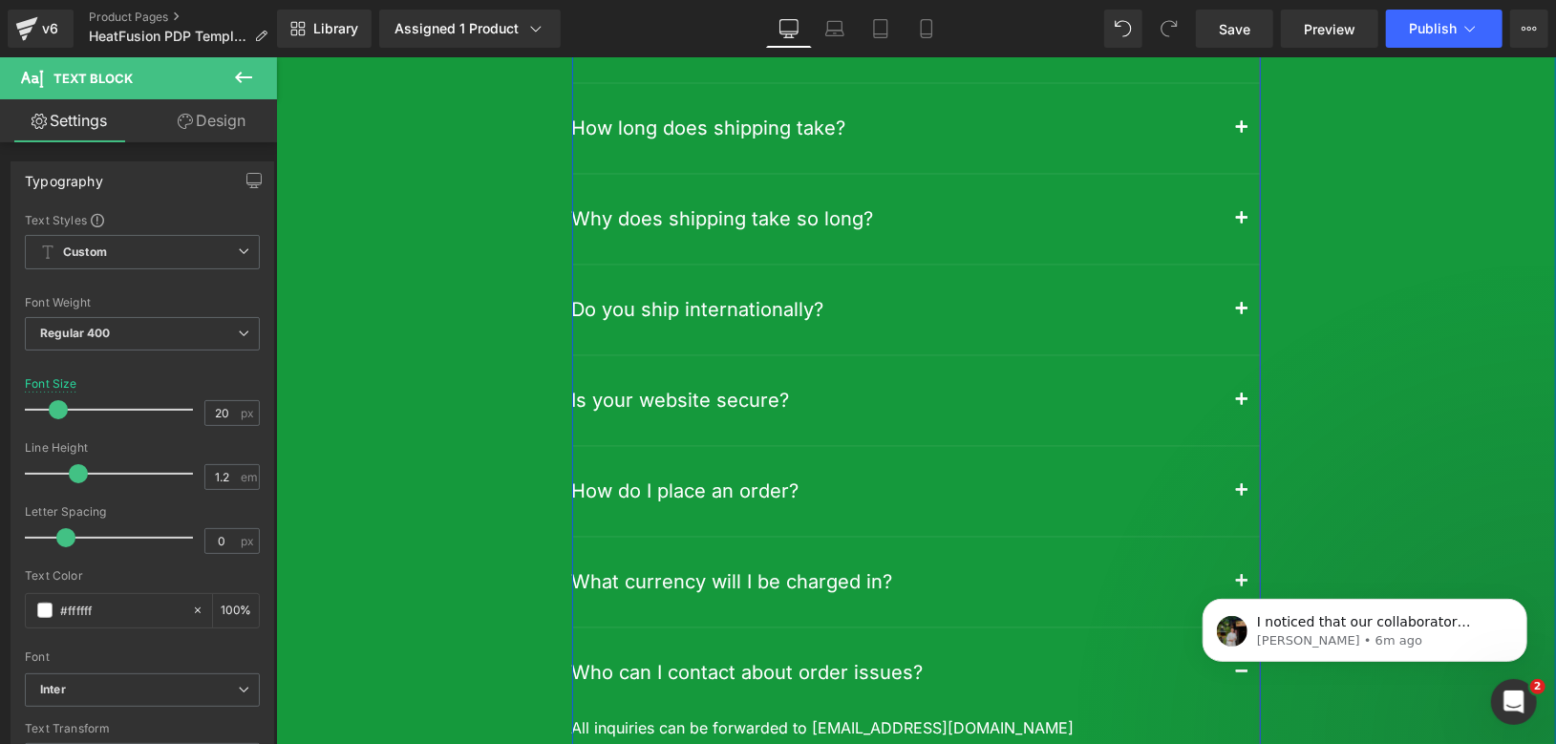
drag, startPoint x: 1061, startPoint y: 295, endPoint x: 1011, endPoint y: 313, distance: 53.8
click at [1062, 264] on div "Why does shipping take so long? Text Block" at bounding box center [915, 219] width 689 height 90
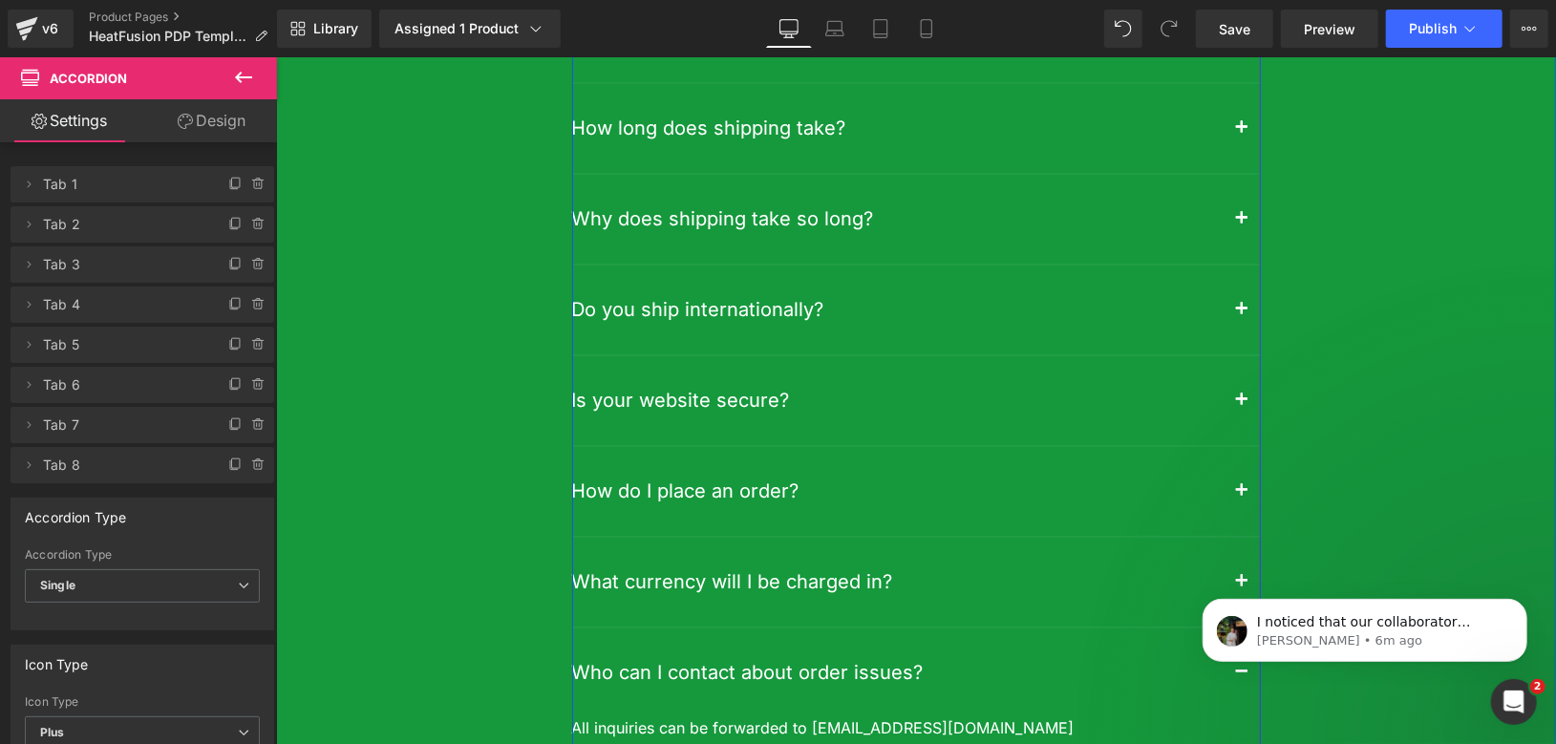
click at [1241, 224] on span "button" at bounding box center [1241, 224] width 0 height 0
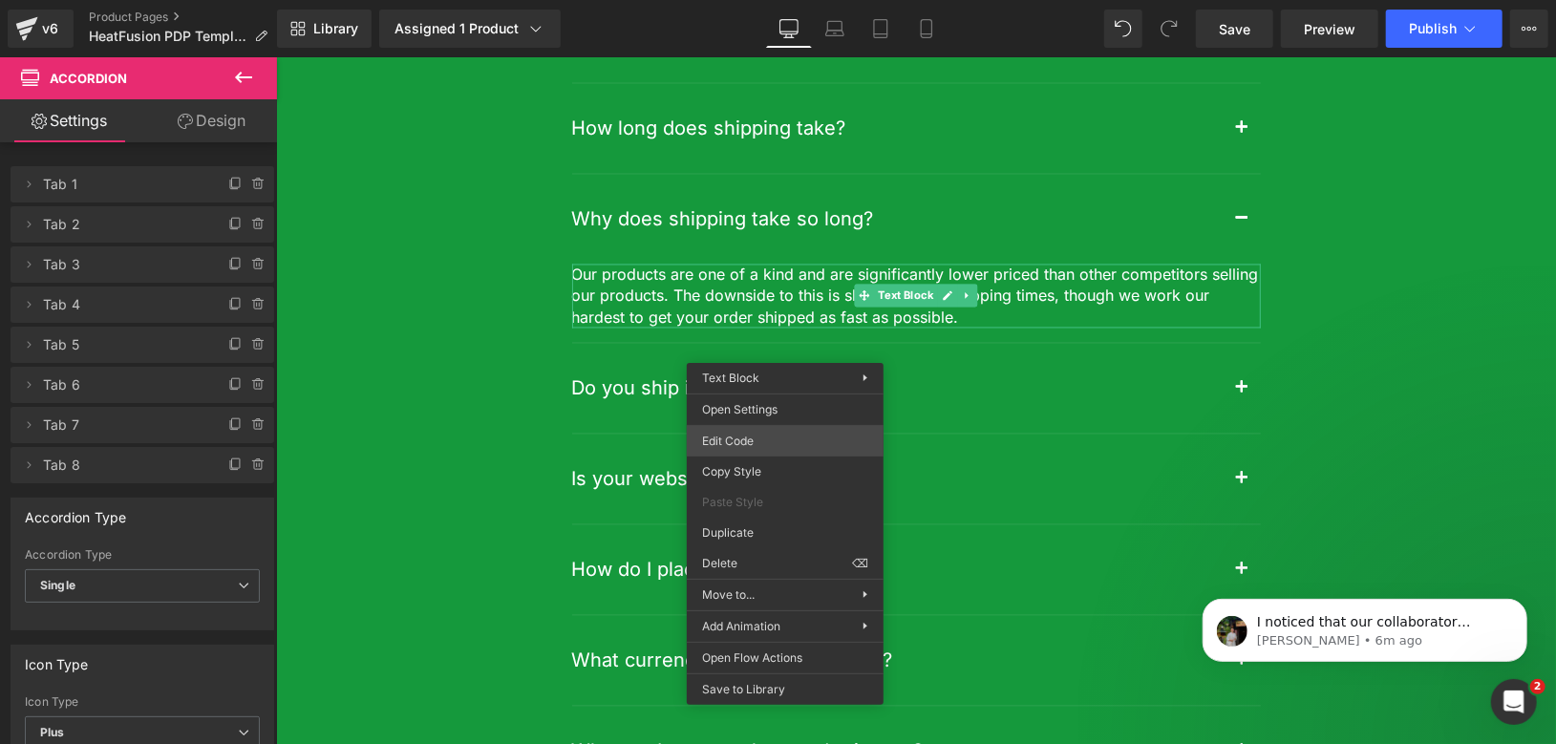
click at [791, 0] on div "Row You are previewing how the will restyle your page. You can not edit Element…" at bounding box center [778, 0] width 1556 height 0
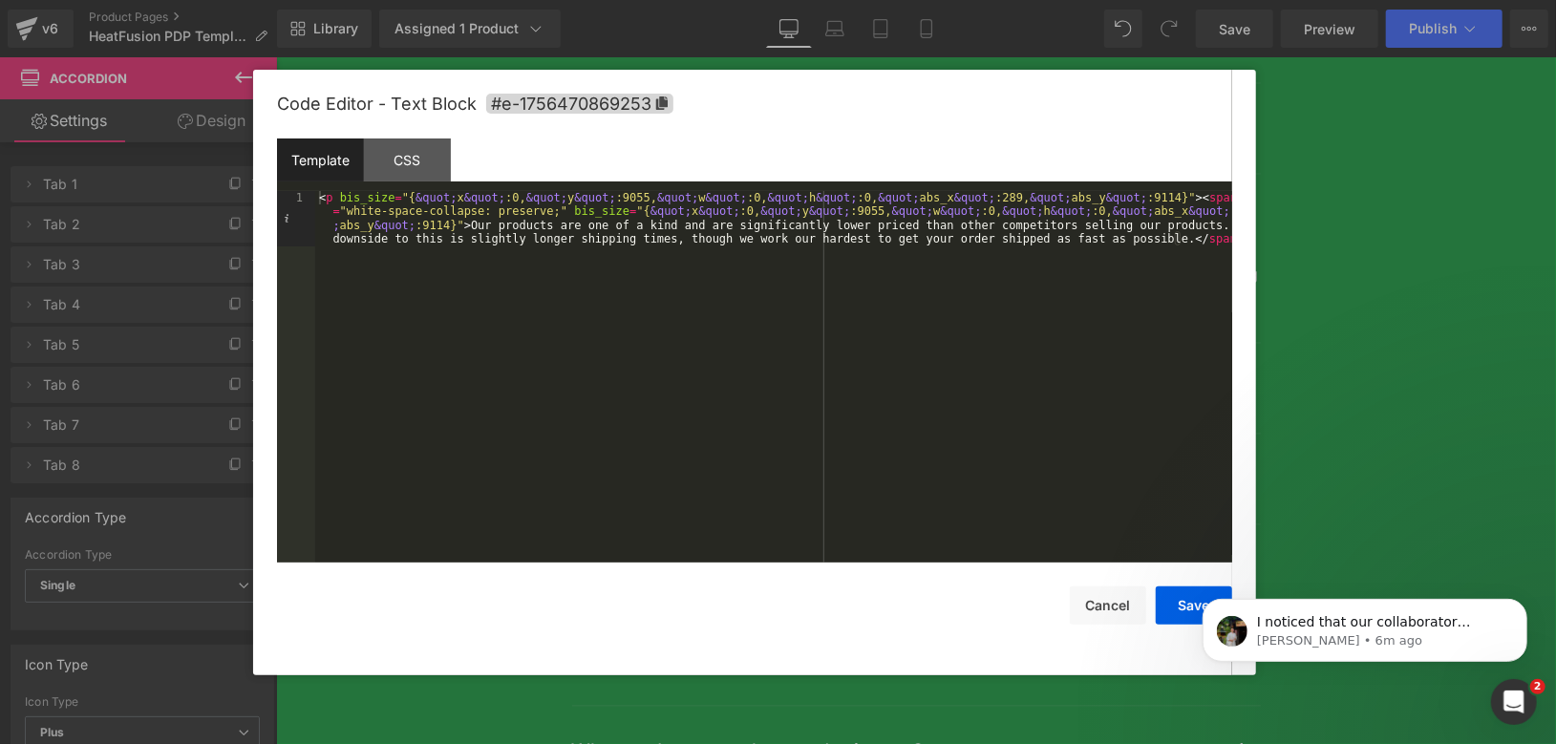
click at [1258, 357] on div at bounding box center [778, 372] width 1556 height 744
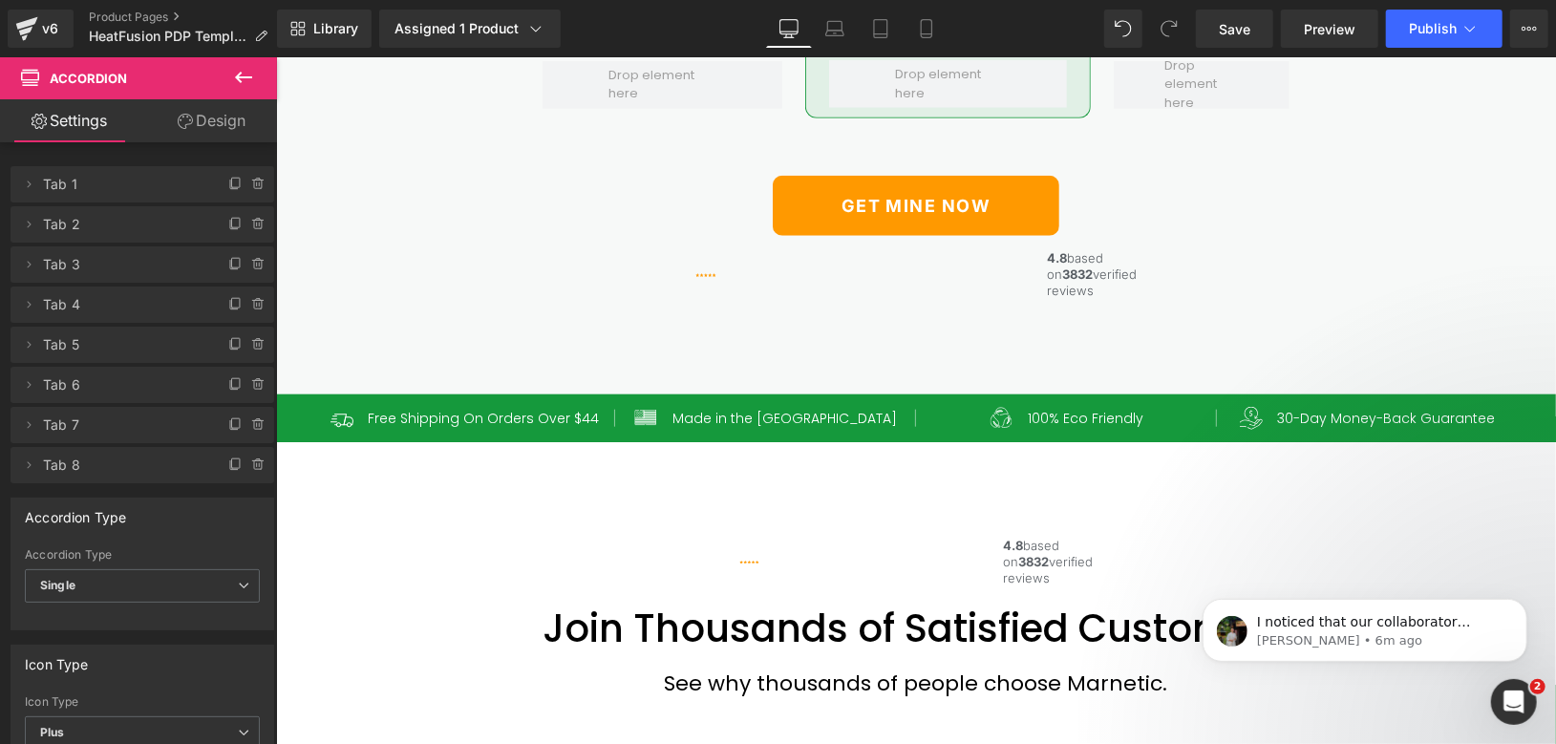
scroll to position [5470, 0]
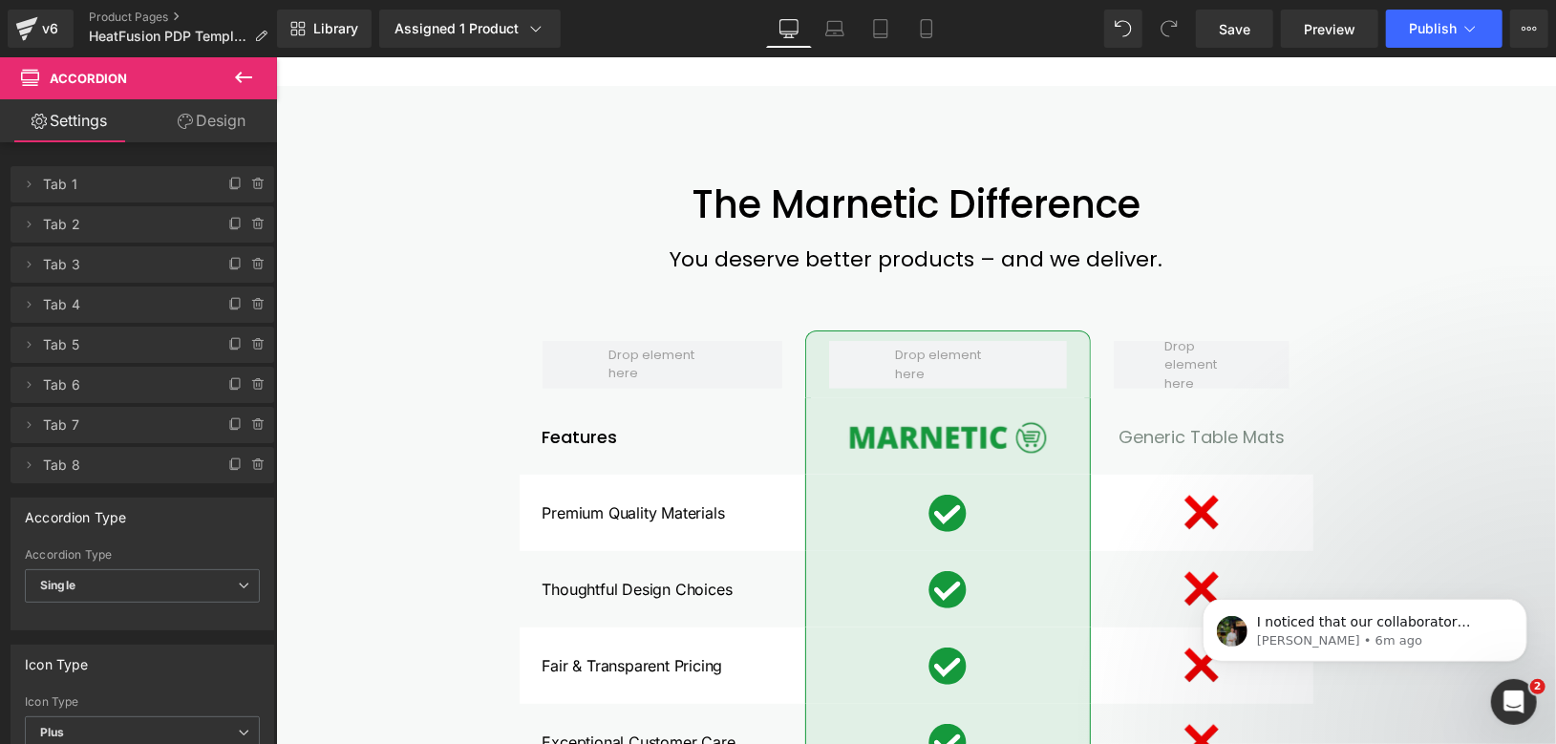
click at [456, 435] on div "The Marnetic Difference Heading You deserve better products – and we deliver. T…" at bounding box center [915, 681] width 1242 height 1000
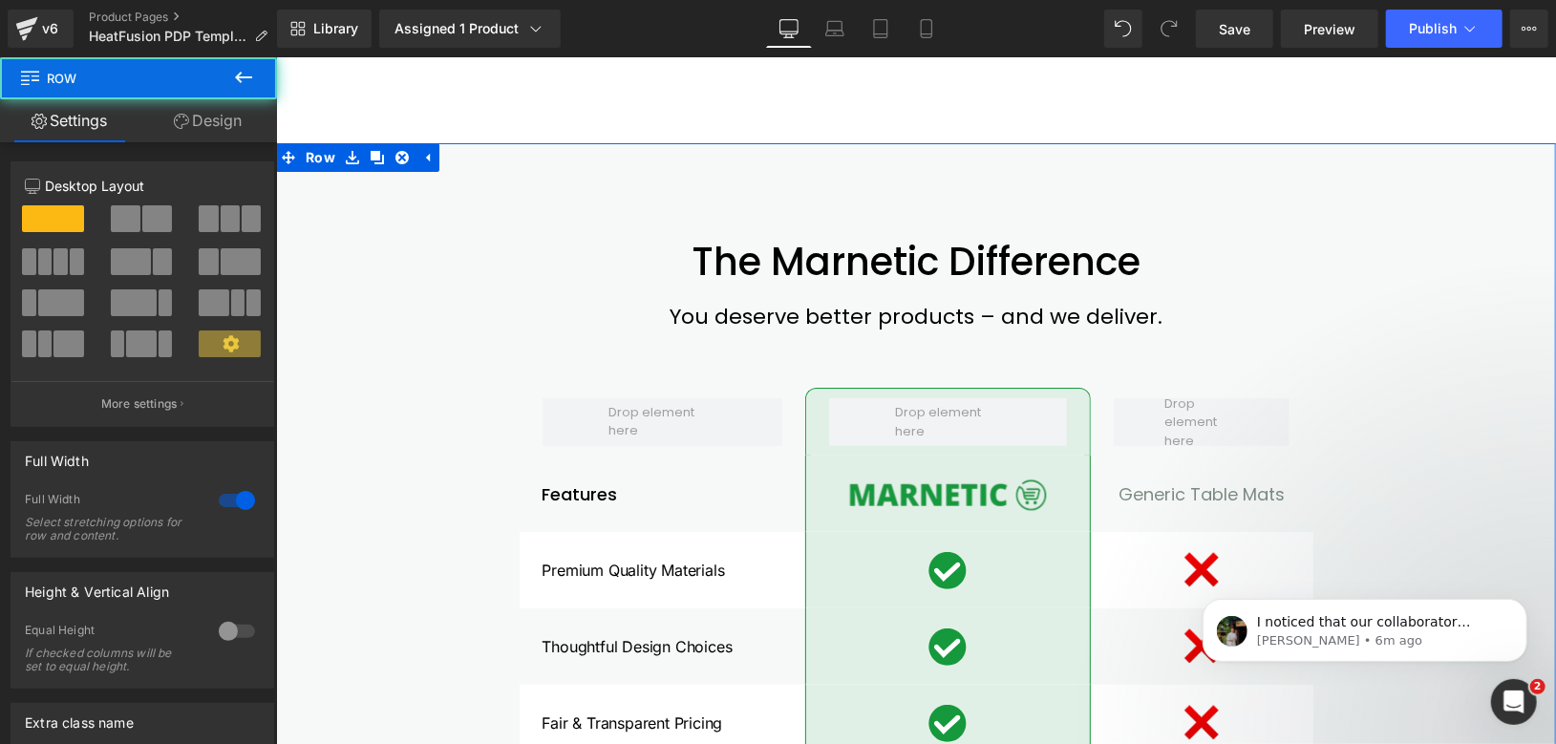
scroll to position [4621, 0]
